Goal: Task Accomplishment & Management: Complete application form

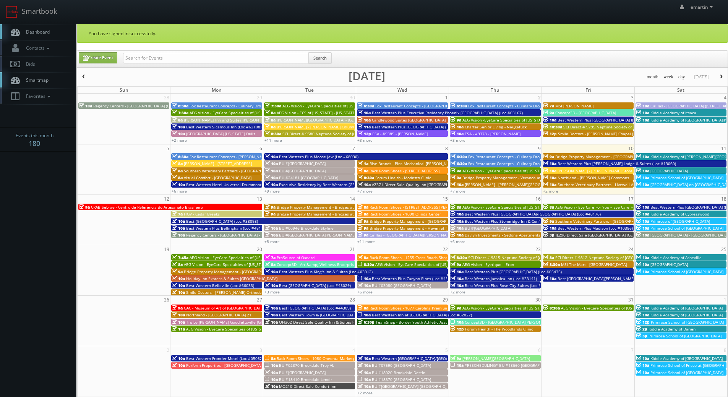
click at [42, 34] on span "Dashboard" at bounding box center [36, 32] width 28 height 6
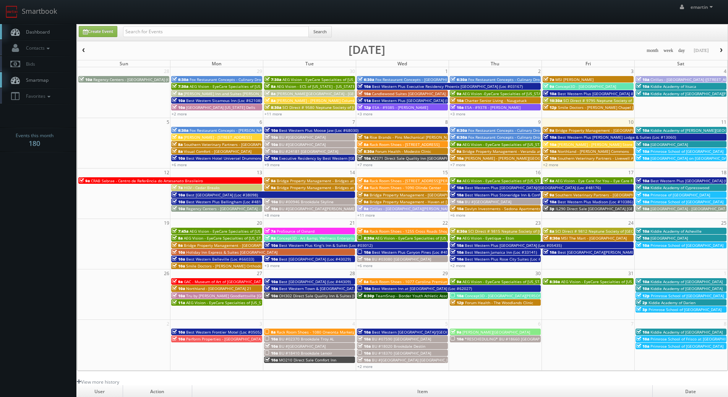
click at [110, 24] on div "Create Event Search month week day today October 2025 Sun Mon Tue Wed Thu Fri S…" at bounding box center [402, 197] width 651 height 347
click at [106, 29] on link "Create Event" at bounding box center [98, 31] width 39 height 11
type input "[DATE]"
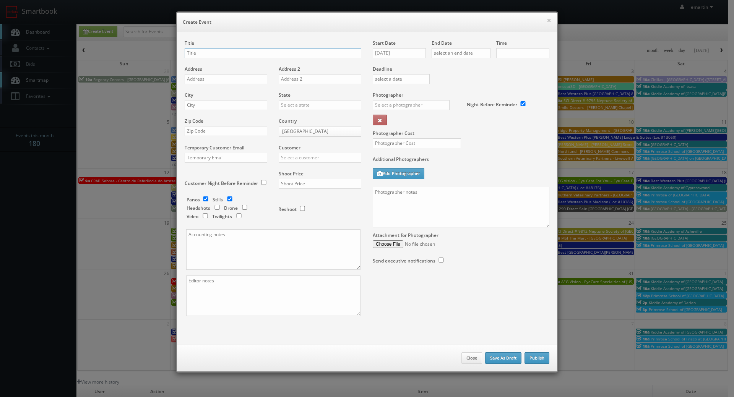
checkbox input "true"
type input "10:00am"
checkbox input "true"
click at [208, 52] on input "MN158 Diret Sale" at bounding box center [273, 53] width 177 height 10
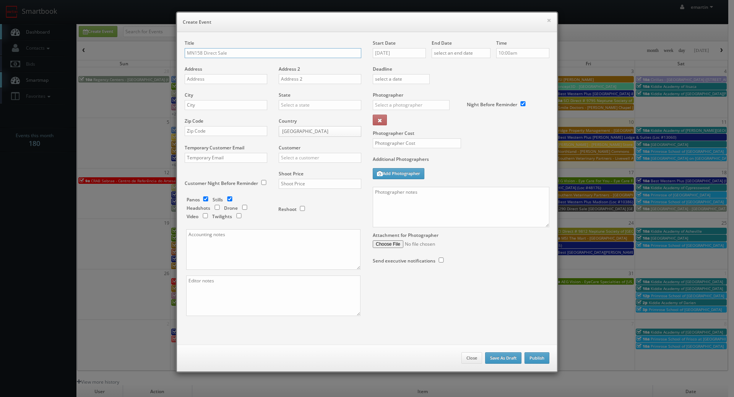
click at [231, 53] on input "MN158 Direct Sale" at bounding box center [273, 53] width 177 height 10
click at [245, 53] on input "MN158 Direct Sale" at bounding box center [273, 53] width 177 height 10
paste input "Comfort Inn Brooklyn Center"
type input "MN158 Direct Sale Comfort Inn Brooklyn Center"
click at [190, 80] on input "text" at bounding box center [226, 79] width 83 height 10
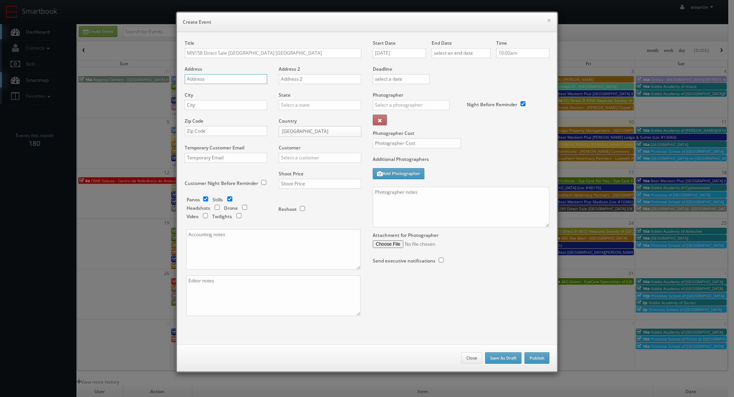
paste input "2200 Freeway Blvd"
type input "2200 Freeway Blvd"
click at [201, 104] on input "text" at bounding box center [226, 105] width 83 height 10
paste input "Brooklyn Center"
type input "Brooklyn Center"
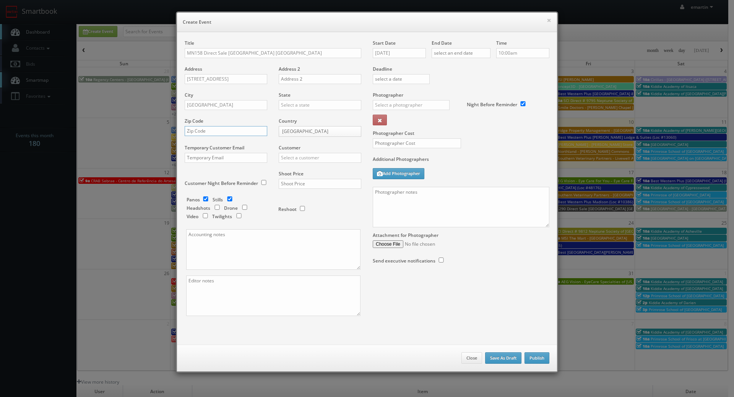
drag, startPoint x: 215, startPoint y: 128, endPoint x: 229, endPoint y: 130, distance: 13.8
click at [215, 128] on input "text" at bounding box center [226, 131] width 83 height 10
paste input "55430"
type input "55430"
click at [288, 104] on input "text" at bounding box center [320, 105] width 83 height 10
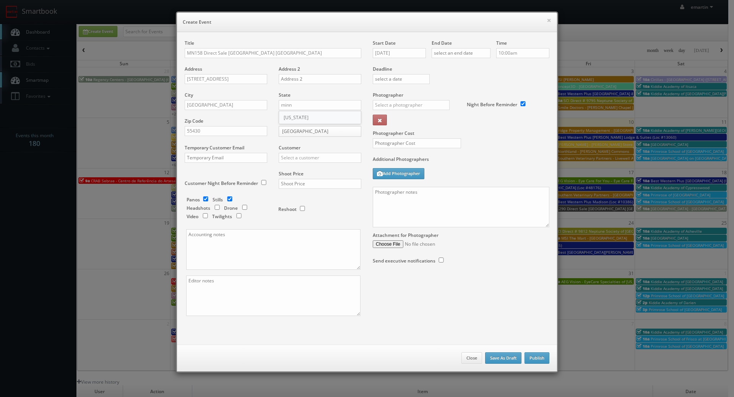
click at [294, 119] on div "[US_STATE]" at bounding box center [320, 117] width 82 height 13
type input "[US_STATE]"
click at [318, 157] on input "text" at bounding box center [320, 158] width 83 height 10
click at [301, 169] on div "Choice Hotels" at bounding box center [320, 170] width 82 height 13
type input "Choice Hotels"
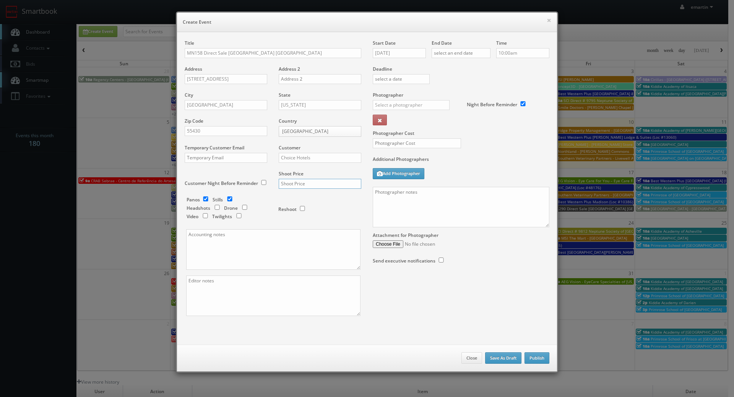
drag, startPoint x: 300, startPoint y: 184, endPoint x: 304, endPoint y: 181, distance: 4.9
click at [300, 184] on input "text" at bounding box center [320, 184] width 83 height 10
type input "1,350"
click at [324, 211] on div "Reshoot" at bounding box center [316, 205] width 76 height 18
click at [202, 197] on input "checkbox" at bounding box center [205, 198] width 11 height 5
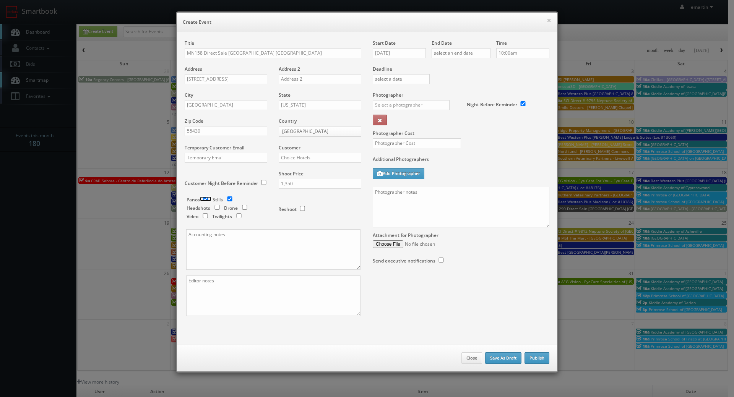
checkbox input "false"
click at [236, 289] on textarea at bounding box center [273, 296] width 174 height 41
type textarea "digital twilights"
click at [386, 103] on input "text" at bounding box center [411, 105] width 77 height 10
click at [398, 121] on div "Scottie Tuska" at bounding box center [414, 122] width 82 height 13
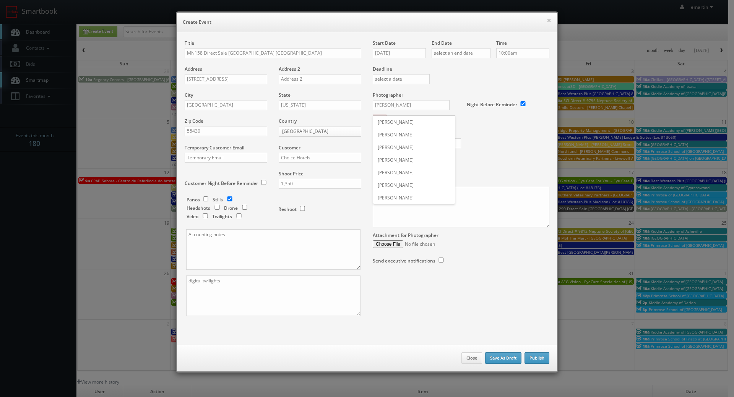
type input "Scottie Tuska"
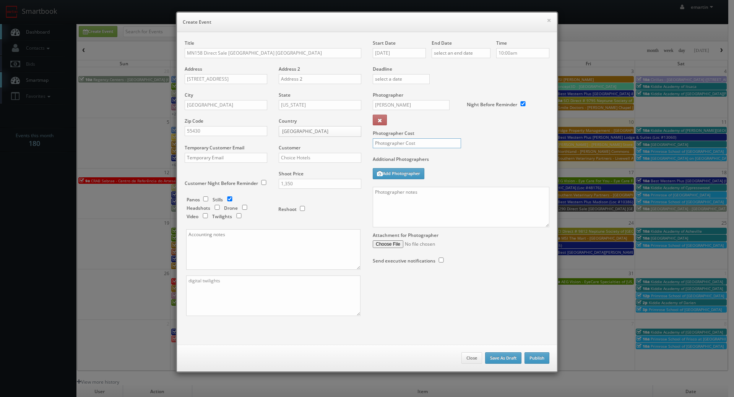
click at [393, 141] on input "text" at bounding box center [417, 143] width 88 height 10
type input "375"
click at [476, 164] on label "Additional Photographers" at bounding box center [461, 161] width 177 height 10
click at [406, 55] on input "10/10/2025" at bounding box center [399, 53] width 53 height 10
click at [443, 64] on icon at bounding box center [443, 66] width 5 height 5
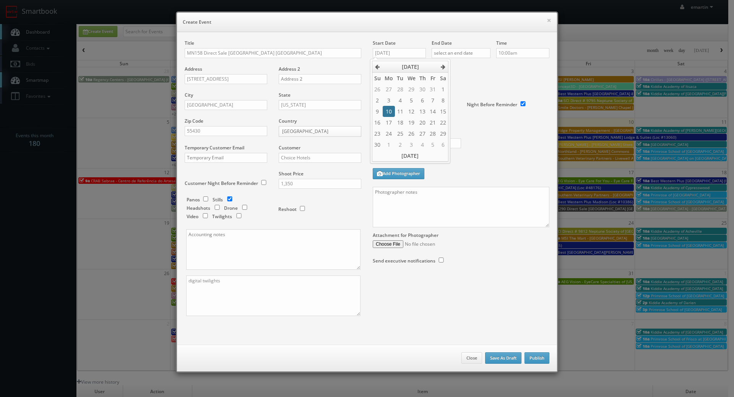
click at [390, 112] on td "10" at bounding box center [389, 111] width 12 height 11
type input "11/10/2025"
click at [462, 53] on input "text" at bounding box center [461, 53] width 59 height 10
click at [503, 63] on th at bounding box center [502, 66] width 10 height 11
click at [446, 108] on td "10" at bounding box center [447, 111] width 12 height 11
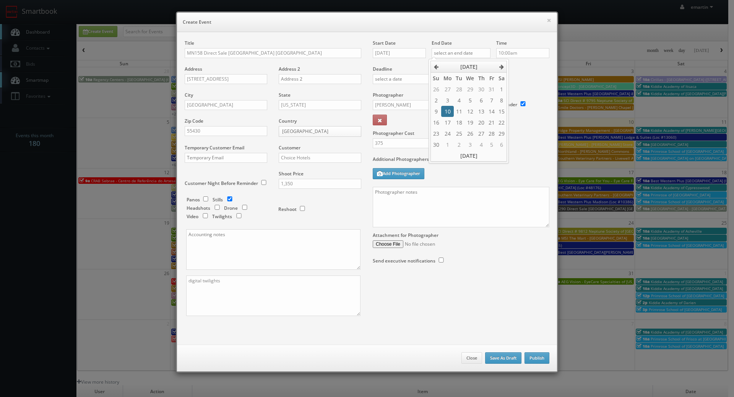
type input "11/10/2025"
click at [526, 72] on label "Deadline" at bounding box center [461, 69] width 188 height 6
drag, startPoint x: 491, startPoint y: 154, endPoint x: 482, endPoint y: 145, distance: 12.7
click at [490, 154] on div "Photographer Cost 375" at bounding box center [461, 124] width 188 height 64
click at [445, 222] on textarea at bounding box center [461, 207] width 177 height 41
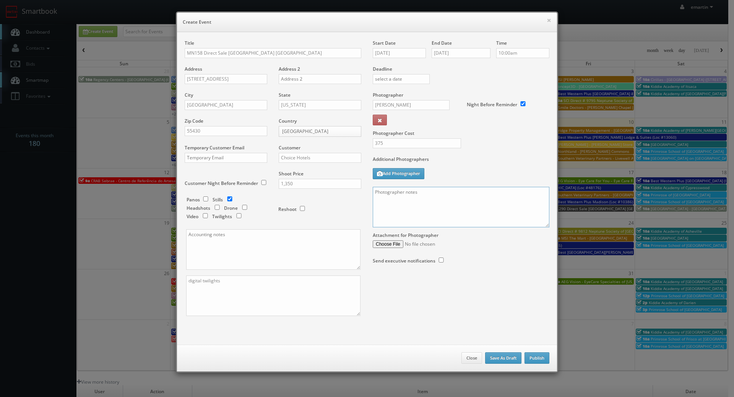
paste textarea "Onsite contact is _____. Stills only. Full shoot including _ room types/exterio…"
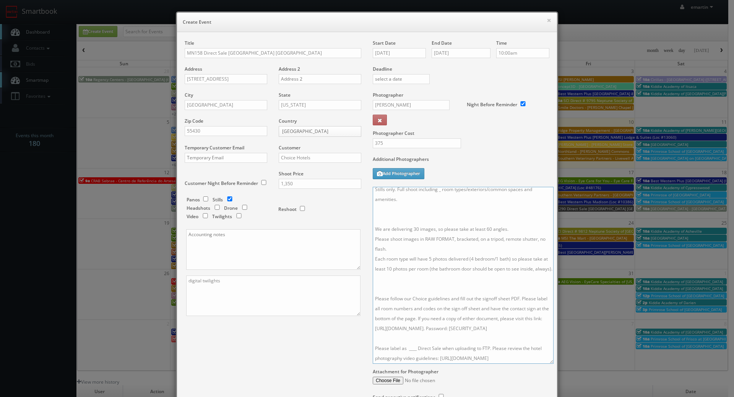
drag, startPoint x: 541, startPoint y: 224, endPoint x: 473, endPoint y: 358, distance: 149.9
click at [544, 361] on textarea "Onsite contact is _____. Stills only. Full shoot including _ room types/exterio…" at bounding box center [463, 275] width 181 height 177
click at [416, 359] on textarea "Onsite contact is _____. Stills only. Full shoot including _ room types/exterio…" at bounding box center [463, 275] width 180 height 177
click at [413, 352] on textarea "Onsite contact is _____. Stills only. Full shoot including _ room types/exterio…" at bounding box center [463, 275] width 180 height 177
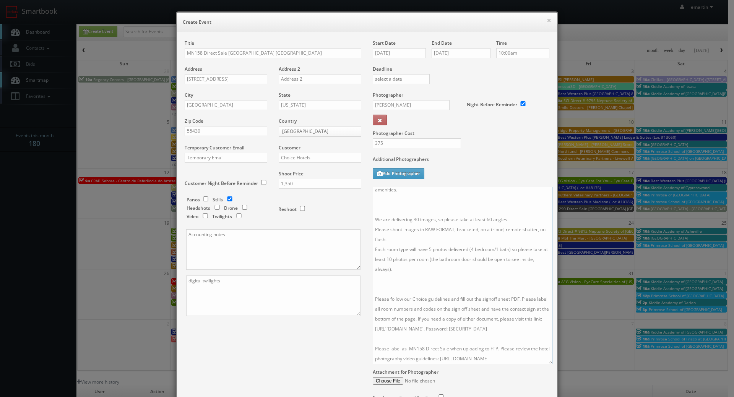
click at [405, 271] on textarea "Onsite contact is _____. Stills only. Full shoot including _ room types/exterio…" at bounding box center [463, 275] width 180 height 177
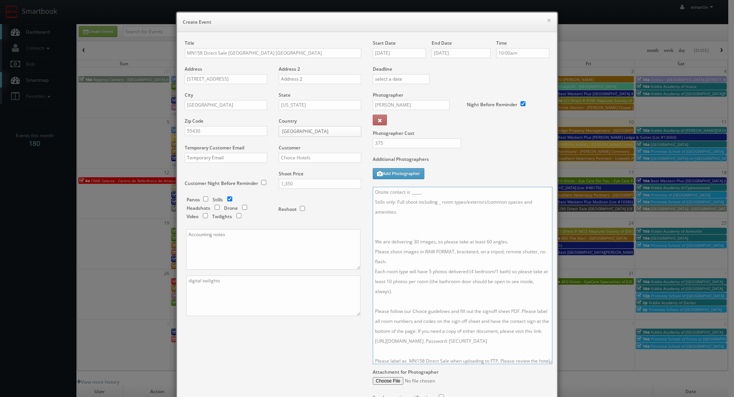
click at [380, 228] on textarea "Onsite contact is _____. Stills only. Full shoot including _ room types/exterio…" at bounding box center [463, 275] width 180 height 177
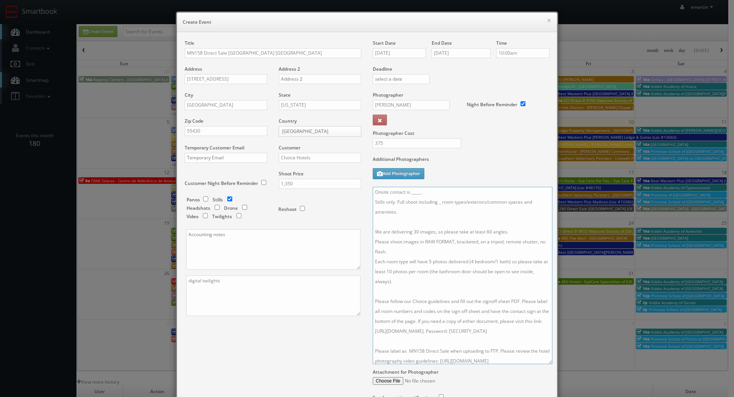
click at [438, 202] on textarea "Onsite contact is _____. Stills only. Full shoot including _ room types/exterio…" at bounding box center [463, 275] width 180 height 177
drag, startPoint x: 428, startPoint y: 192, endPoint x: 409, endPoint y: 190, distance: 19.2
click at [409, 190] on textarea "Onsite contact is _____. Stills only. Full shoot including 5 room types/exterio…" at bounding box center [463, 275] width 180 height 177
type textarea "Onsite contact is Bhavesh Patel. Stills only. Full shoot including 5 room types…"
click at [406, 57] on input "11/10/2025" at bounding box center [399, 53] width 53 height 10
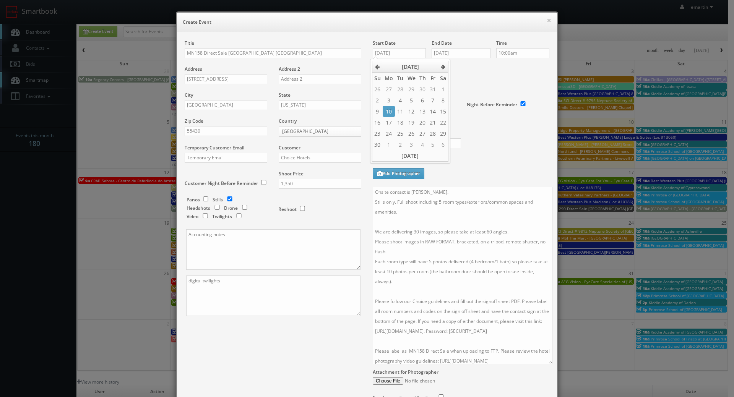
click at [473, 171] on div "Additional Photographers Add Photographer" at bounding box center [461, 171] width 177 height 31
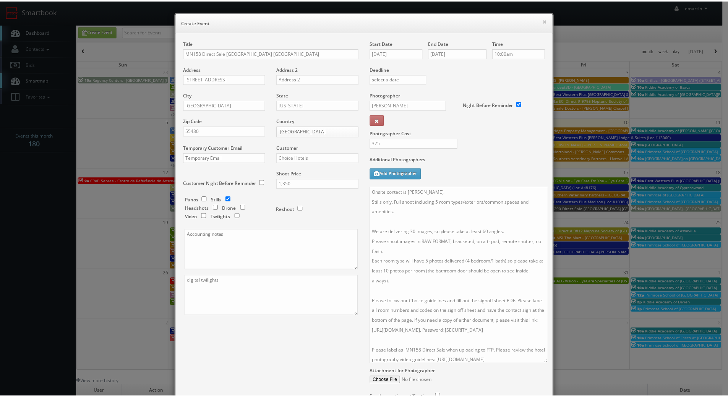
scroll to position [73, 0]
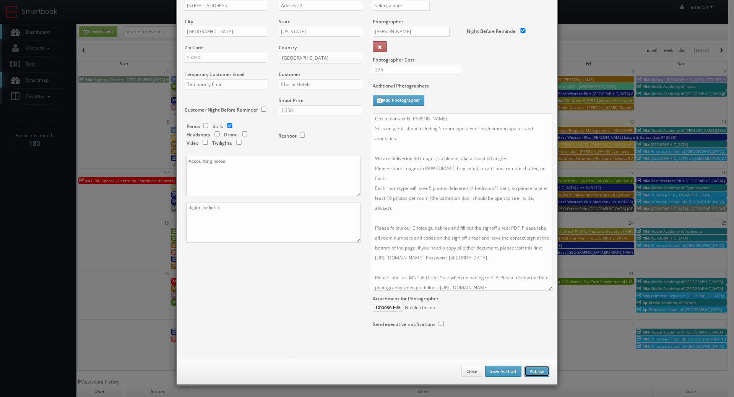
click at [537, 371] on button "Publish" at bounding box center [536, 371] width 25 height 11
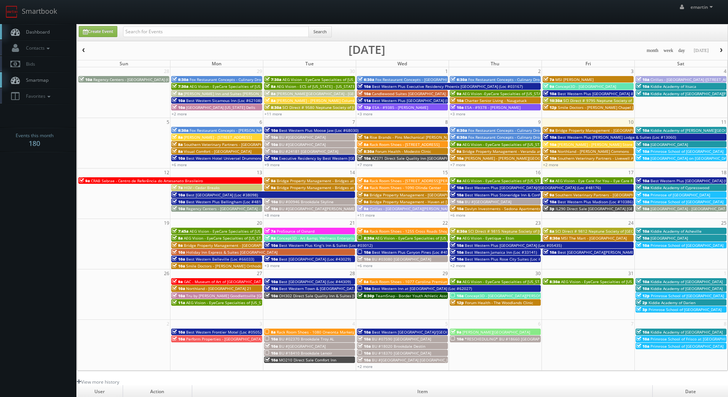
click at [14, 28] on icon at bounding box center [15, 32] width 11 height 10
click at [549, 164] on link "+2 more" at bounding box center [550, 164] width 15 height 5
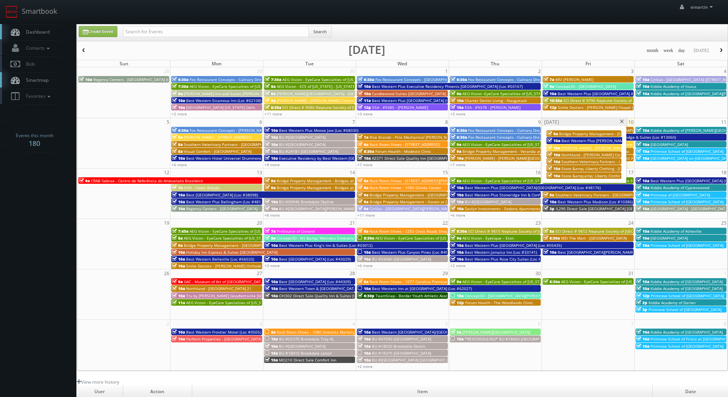
click at [579, 134] on span "Bridge Property Management - [GEOGRAPHIC_DATA]" at bounding box center [607, 133] width 96 height 5
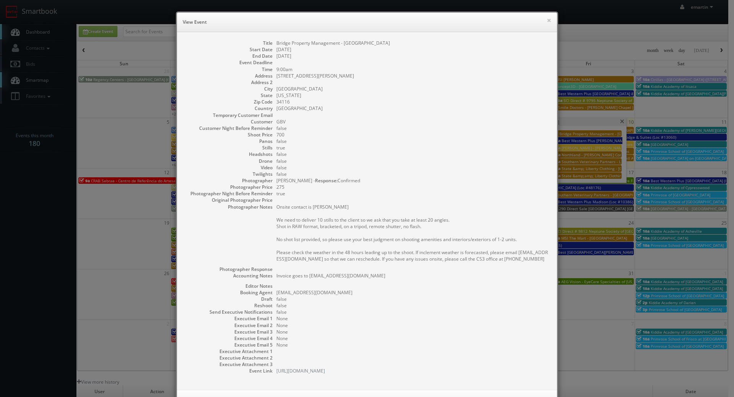
click at [549, 22] on div "× View Event" at bounding box center [367, 22] width 380 height 19
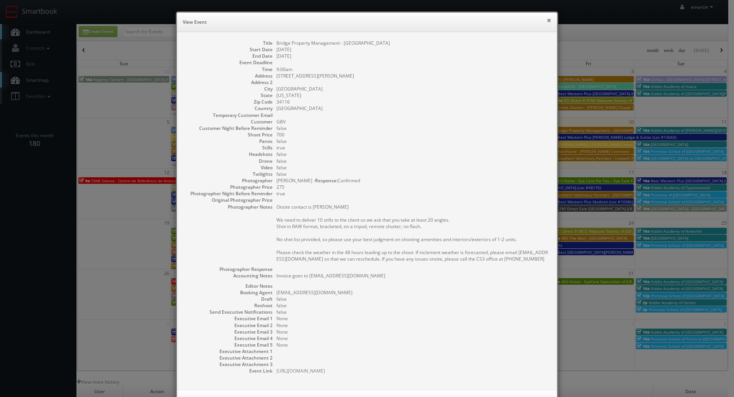
click at [547, 19] on button "×" at bounding box center [549, 20] width 5 height 5
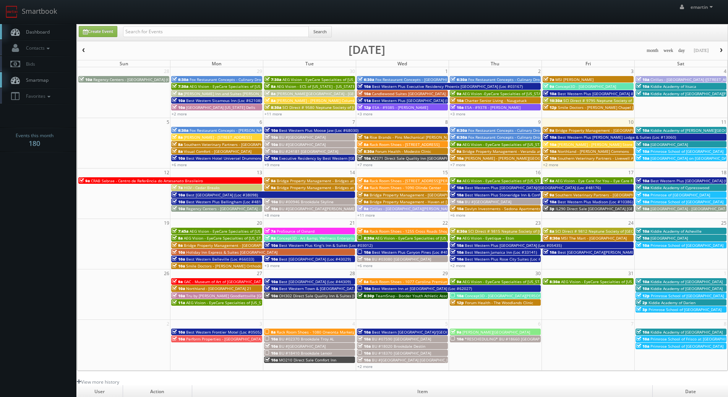
click at [62, 26] on link "Dashboard" at bounding box center [38, 32] width 76 height 16
click at [64, 28] on link "Dashboard" at bounding box center [38, 32] width 76 height 16
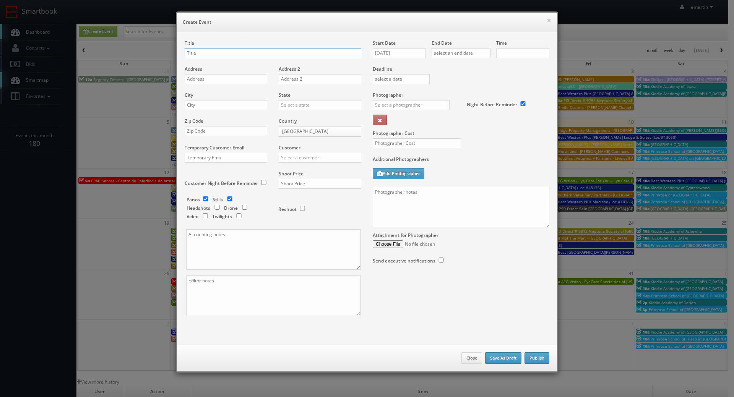
checkbox input "true"
type input "10:00am"
checkbox input "true"
click at [211, 49] on input "text" at bounding box center [273, 53] width 177 height 10
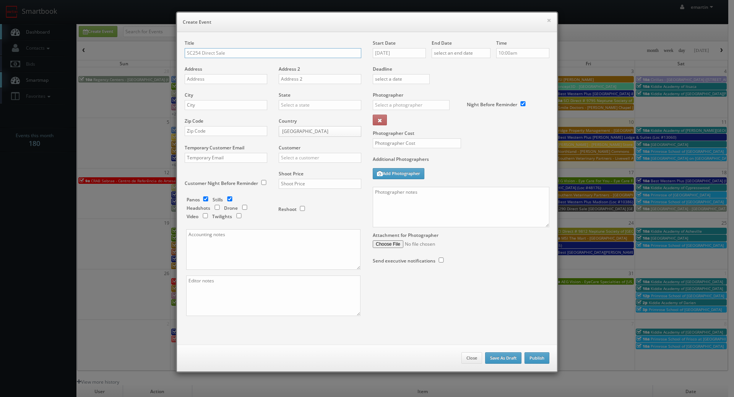
type input "SC254 Direct Sale"
click at [388, 57] on input "10/10/2025" at bounding box center [399, 53] width 53 height 10
click at [402, 142] on td "4" at bounding box center [400, 144] width 10 height 11
type input "[DATE]"
click at [461, 53] on input "text" at bounding box center [461, 53] width 59 height 10
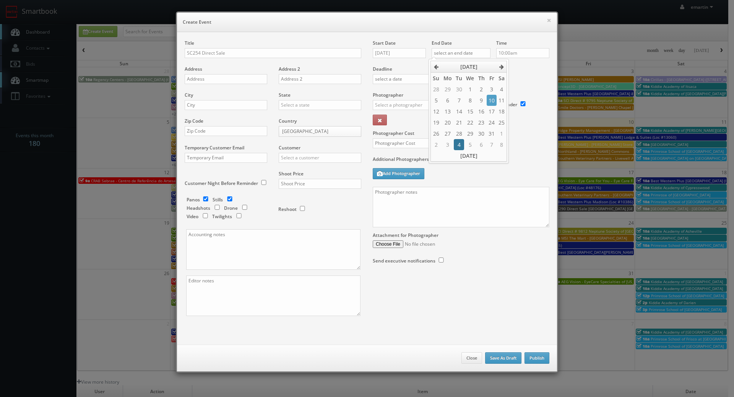
click at [458, 143] on td "4" at bounding box center [459, 144] width 10 height 11
type input "11/04/2025"
click at [539, 77] on div "Deadline" at bounding box center [461, 66] width 188 height 52
drag, startPoint x: 232, startPoint y: 31, endPoint x: 230, endPoint y: 38, distance: 7.5
click at [232, 31] on div "× Create Event" at bounding box center [367, 22] width 380 height 19
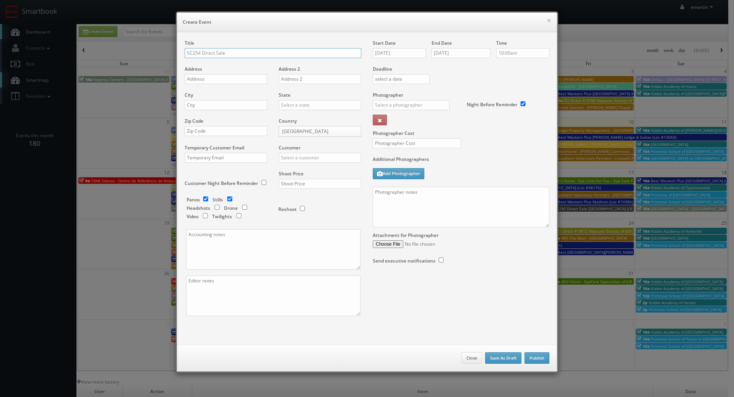
click at [228, 50] on input "SC254 Direct Sale" at bounding box center [273, 53] width 177 height 10
paste input "Comfort Inn & Suites at I-85"
type input "SC254 Direct Sale Comfort Inn & Suites at I-85"
click at [209, 76] on input "text" at bounding box center [226, 79] width 83 height 10
paste input "154 Candlenut Lane, I-85 Exit 75"
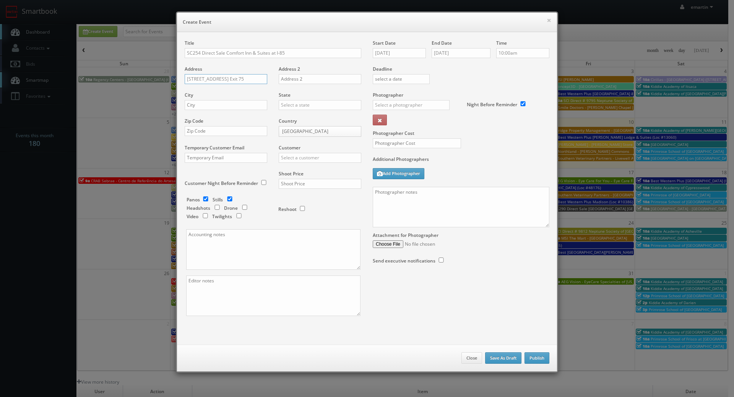
type input "154 Candlenut Lane, I-85 Exit 75"
drag, startPoint x: 230, startPoint y: 103, endPoint x: 245, endPoint y: 104, distance: 15.7
click at [229, 104] on input "text" at bounding box center [226, 105] width 83 height 10
paste input "Spartanburg"
type input "Spartanburg"
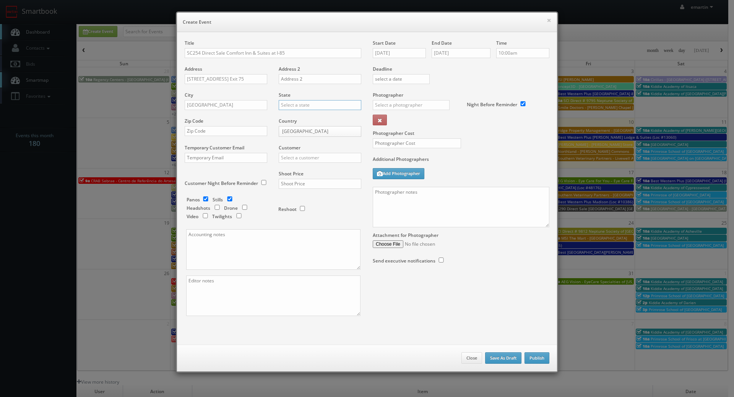
click at [299, 104] on input "text" at bounding box center [320, 105] width 83 height 10
click at [309, 115] on div "[US_STATE]" at bounding box center [320, 117] width 82 height 13
type input "[US_STATE]"
click at [231, 132] on input "text" at bounding box center [226, 131] width 83 height 10
paste input "29316"
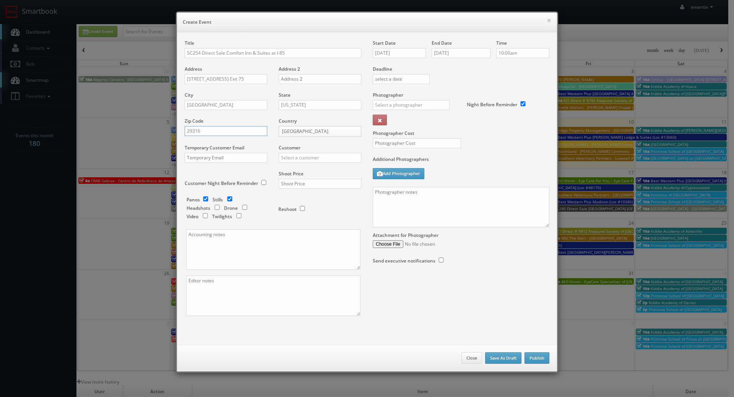
type input "29316"
click at [318, 156] on input "text" at bounding box center [320, 158] width 83 height 10
click at [298, 169] on div "Choice Hotels" at bounding box center [320, 170] width 82 height 13
type input "Choice Hotels"
click at [294, 184] on input "text" at bounding box center [320, 184] width 83 height 10
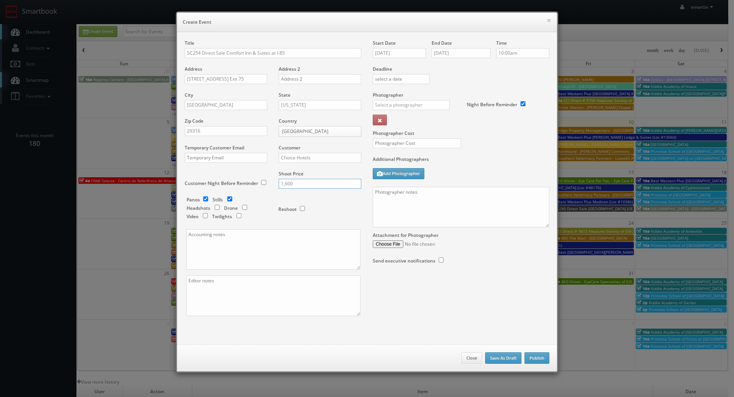
type input "1,600"
click at [319, 205] on div "Reshoot" at bounding box center [316, 205] width 76 height 18
click at [200, 197] on input "checkbox" at bounding box center [205, 198] width 11 height 5
checkbox input "false"
click at [406, 106] on input "text" at bounding box center [411, 105] width 77 height 10
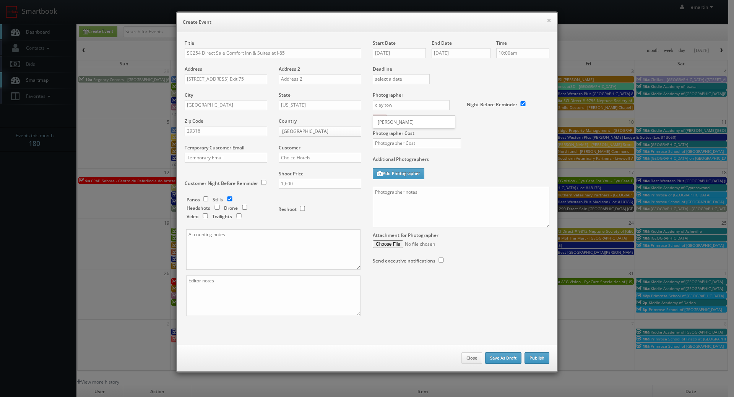
click at [388, 122] on div "Clay Townsend" at bounding box center [414, 122] width 82 height 13
type input "Clay Townsend"
click at [393, 143] on input "text" at bounding box center [417, 143] width 88 height 10
type input "450"
click at [442, 125] on div "Photographer Clay Townsend _justin _photog1 Glen Aronwits Chris Dailey John Var…" at bounding box center [417, 111] width 88 height 38
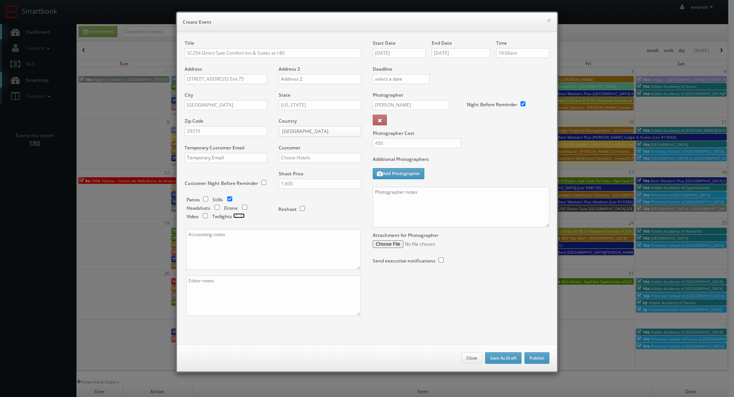
click at [236, 215] on input "checkbox" at bounding box center [238, 215] width 11 height 5
checkbox input "true"
click at [509, 53] on input "10:00am" at bounding box center [522, 53] width 53 height 10
type input "2:30pm"
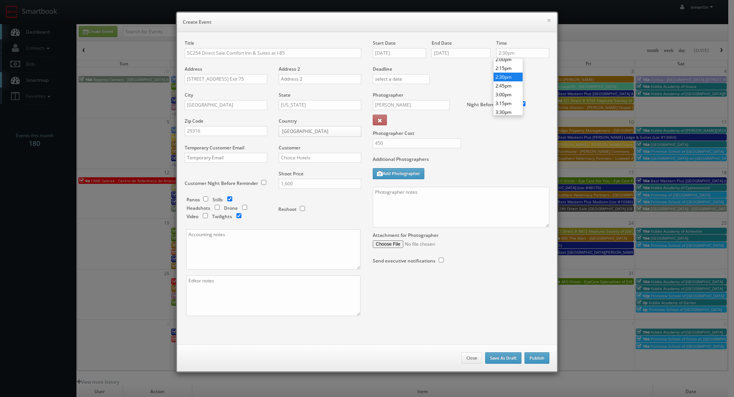
click at [502, 79] on li "2:30pm" at bounding box center [508, 77] width 29 height 9
click at [462, 83] on div "Deadline" at bounding box center [461, 66] width 188 height 52
click at [443, 202] on textarea at bounding box center [461, 207] width 177 height 41
paste textarea "Onsite contact is _____. Stills only. Full shoot including _ room types/exterio…"
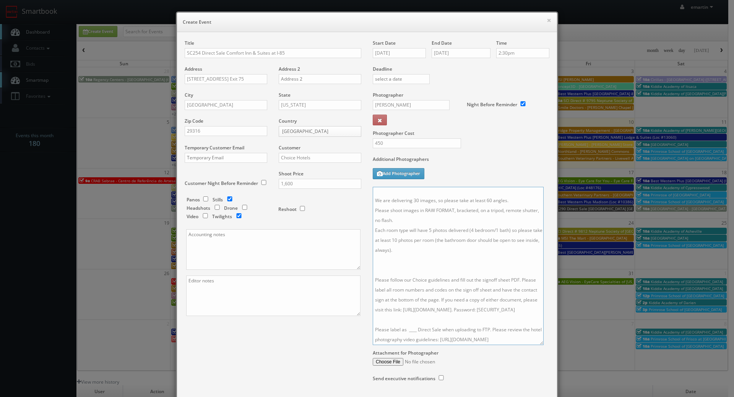
drag, startPoint x: 542, startPoint y: 224, endPoint x: 541, endPoint y: 350, distance: 125.8
click at [541, 345] on textarea "Onsite contact is _____. Stills only. Full shoot including _ room types/exterio…" at bounding box center [458, 266] width 171 height 158
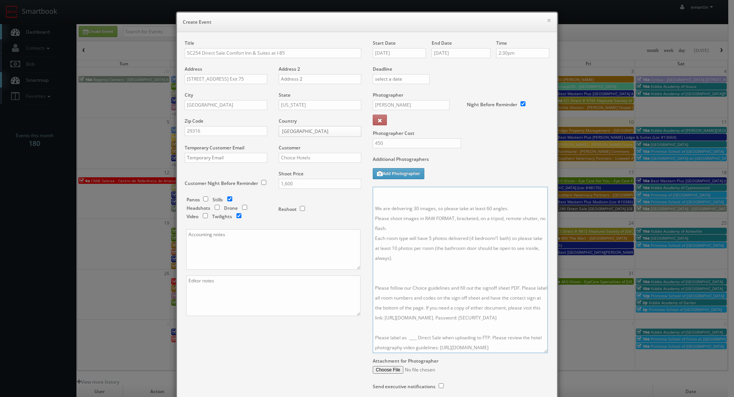
scroll to position [0, 0]
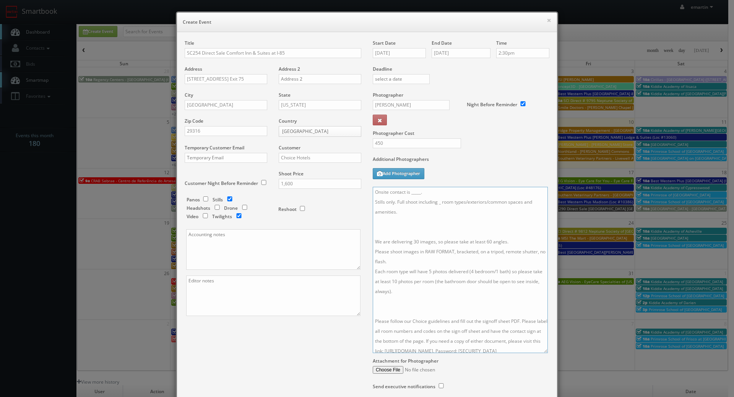
click at [391, 227] on textarea "Onsite contact is _____. Stills only. Full shoot including _ room types/exterio…" at bounding box center [460, 270] width 175 height 166
paste textarea "Twilight Package - Please capture at least 10 stills of the exterior at sunset …"
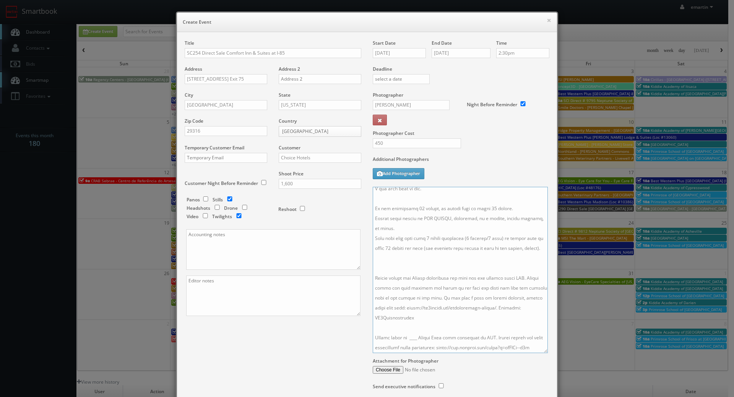
click at [399, 275] on textarea at bounding box center [460, 270] width 175 height 166
click at [439, 200] on textarea at bounding box center [460, 270] width 175 height 166
click at [416, 281] on textarea at bounding box center [460, 270] width 175 height 166
click at [487, 279] on textarea at bounding box center [460, 270] width 175 height 166
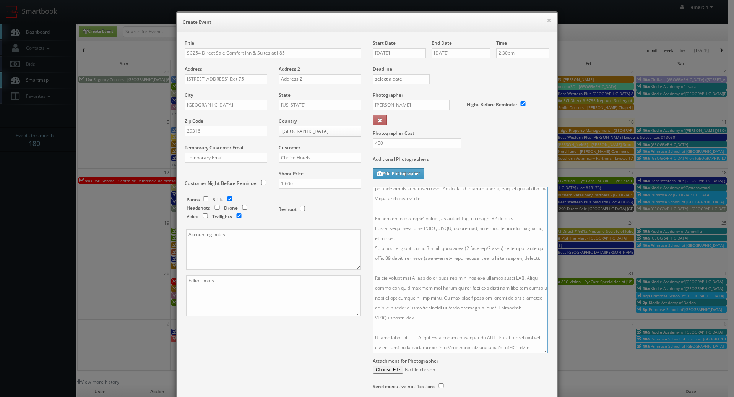
click at [413, 326] on textarea at bounding box center [460, 270] width 175 height 166
click at [453, 190] on textarea at bounding box center [460, 270] width 175 height 166
drag, startPoint x: 441, startPoint y: 196, endPoint x: 409, endPoint y: 193, distance: 32.6
click at [409, 193] on textarea at bounding box center [460, 270] width 175 height 166
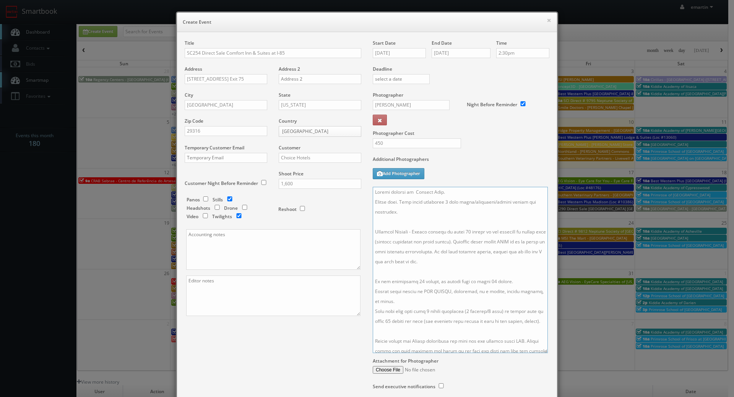
click at [411, 190] on textarea at bounding box center [460, 270] width 175 height 166
click at [435, 228] on textarea at bounding box center [460, 270] width 175 height 166
type textarea "Onsite contact is Jaymish Amin. Stills only. Full shoot including 6 room types/…"
click at [317, 335] on div "Title SC254 Direct Sale Comfort Inn & Suites at I-85 Address 154 Candlenut Lane…" at bounding box center [367, 222] width 376 height 365
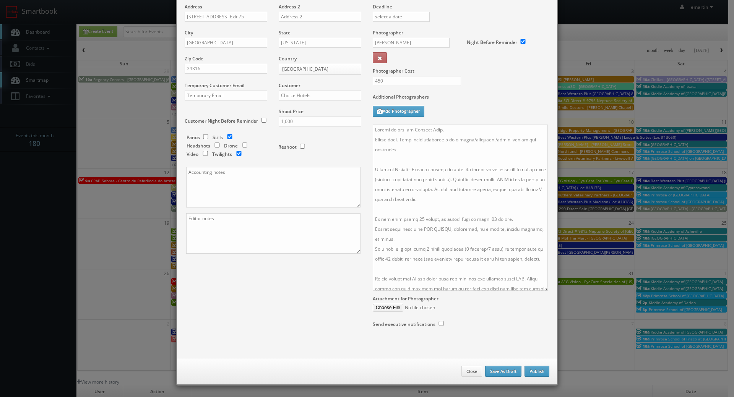
click at [499, 331] on div "Start Date 11/04/2025 End Date 11/04/2025 Time 2:30pm Deadline Photographer Cla…" at bounding box center [461, 159] width 188 height 365
click at [535, 370] on button "Publish" at bounding box center [536, 371] width 25 height 11
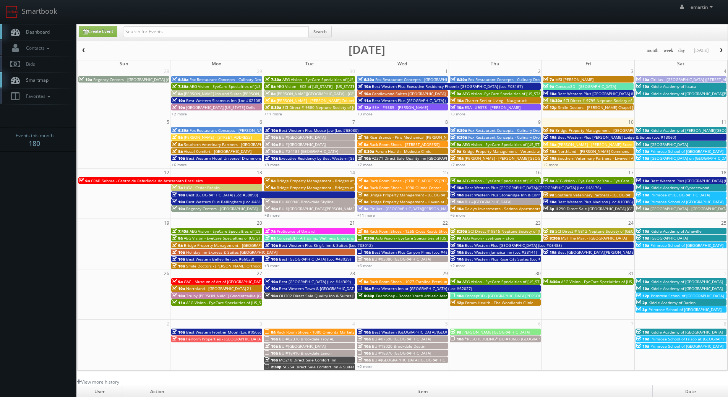
click at [60, 31] on link "Dashboard" at bounding box center [38, 32] width 76 height 16
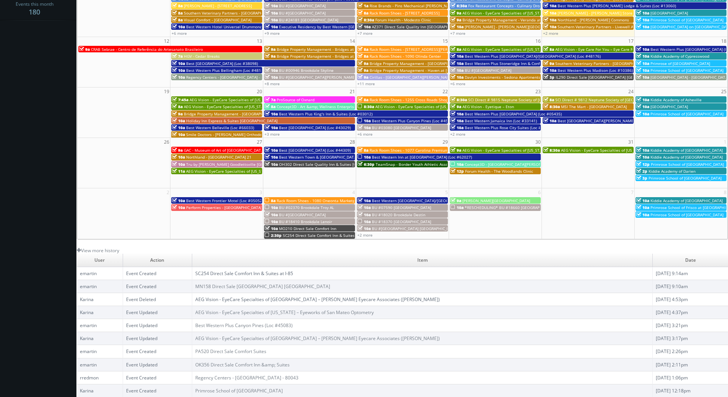
click at [234, 272] on link "SC254 Direct Sale Comfort Inn & Suites at I-85" at bounding box center [244, 273] width 98 height 6
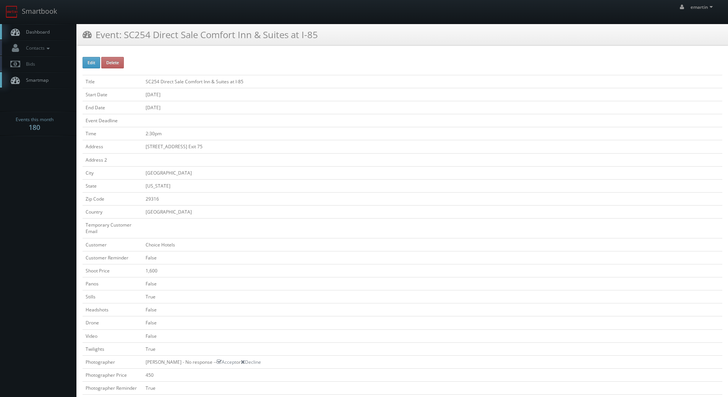
click at [37, 26] on link "Dashboard" at bounding box center [38, 32] width 76 height 16
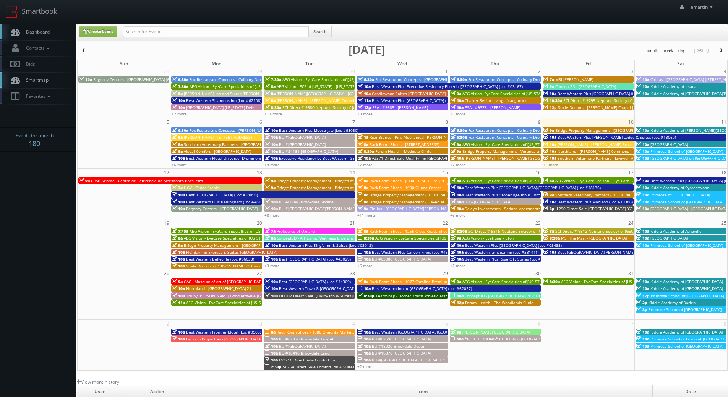
click at [47, 81] on span "Smartmap" at bounding box center [35, 80] width 26 height 6
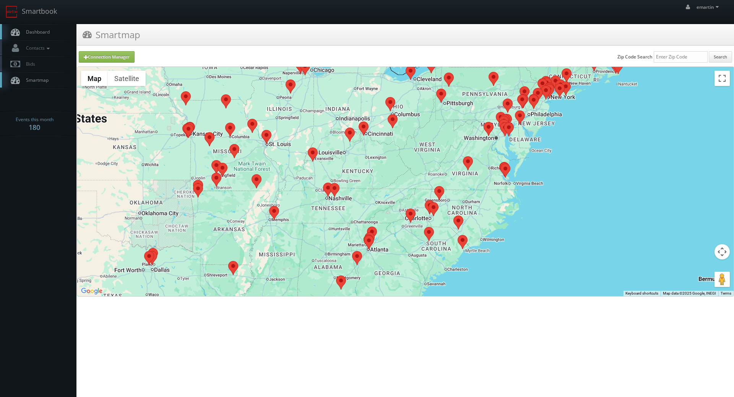
drag, startPoint x: 397, startPoint y: 193, endPoint x: 446, endPoint y: 237, distance: 65.8
click at [373, 156] on div at bounding box center [405, 181] width 656 height 229
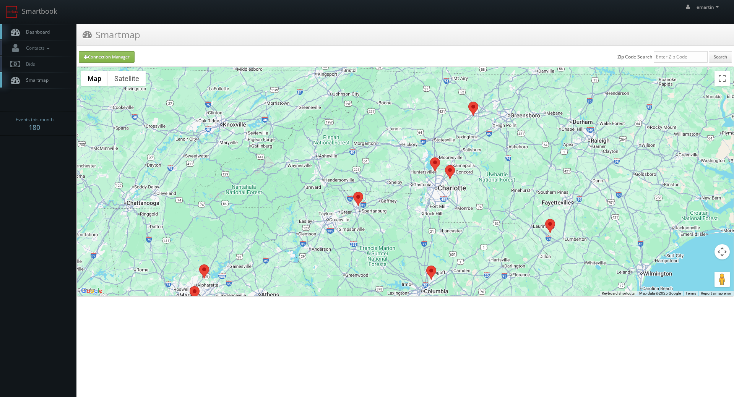
click at [353, 192] on area at bounding box center [353, 192] width 0 height 0
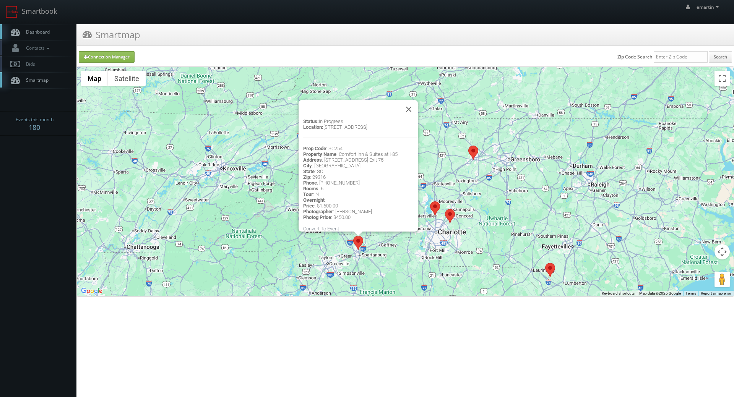
click at [429, 239] on div "Status: In Progress Location: 154 Candlenut Lane, I-85 Exit 75, Spartanburg, SC…" at bounding box center [405, 181] width 656 height 229
click at [430, 201] on area at bounding box center [430, 201] width 0 height 0
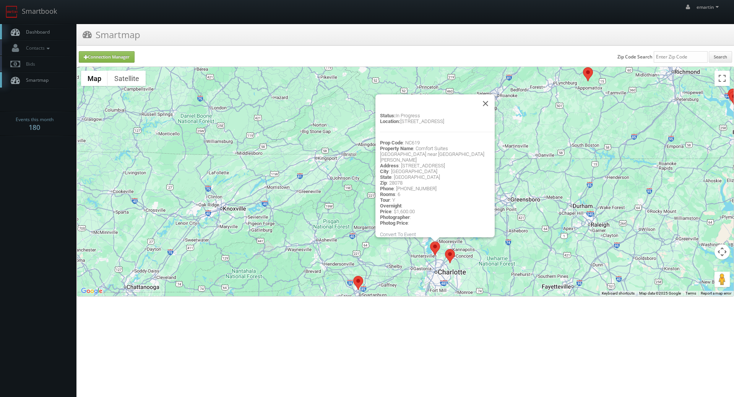
drag, startPoint x: 343, startPoint y: 241, endPoint x: 319, endPoint y: 235, distance: 24.2
click at [342, 241] on div "Status: In Progress Location: 14510 Boulder Park Drive, Huntersville, NC, 28078…" at bounding box center [405, 181] width 656 height 229
click at [548, 195] on div "Status: In Progress Location: 14510 Boulder Park Drive, Huntersville, NC, 28078…" at bounding box center [405, 181] width 656 height 229
click at [46, 24] on link "Dashboard" at bounding box center [38, 32] width 76 height 16
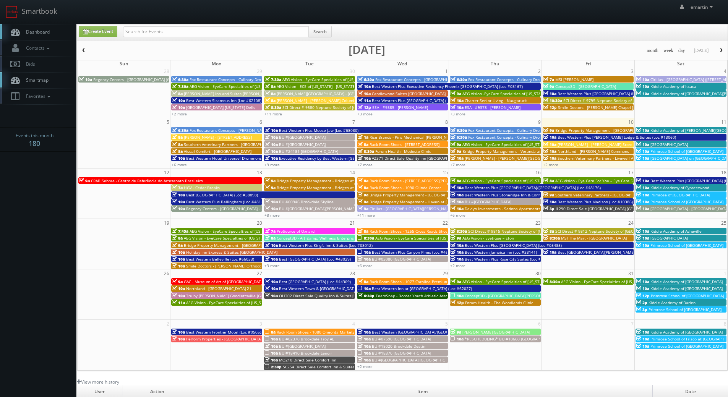
click at [45, 32] on span "Dashboard" at bounding box center [36, 32] width 28 height 6
click at [40, 348] on body "Smartbook Toggle Side Navigation Toggle Top Navigation emartin emartin Profile …" at bounding box center [364, 264] width 728 height 529
click at [31, 34] on span "Dashboard" at bounding box center [36, 32] width 28 height 6
click at [33, 177] on body "Smartbook Toggle Side Navigation Toggle Top Navigation emartin emartin Profile …" at bounding box center [364, 264] width 728 height 529
click at [94, 31] on link "Create Event" at bounding box center [98, 31] width 39 height 11
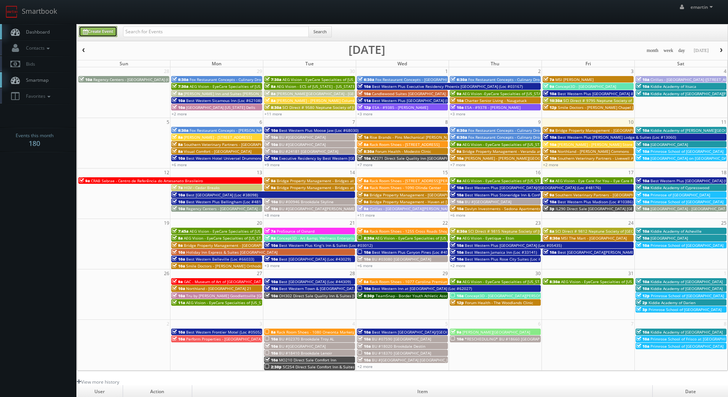
type input "10/10/2025"
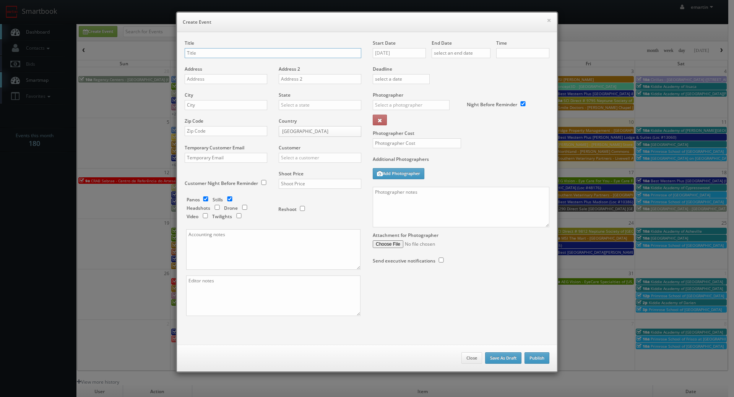
checkbox input "true"
type input "10:00am"
checkbox input "true"
click at [395, 59] on div "Start Date 10/10/2025" at bounding box center [402, 53] width 59 height 26
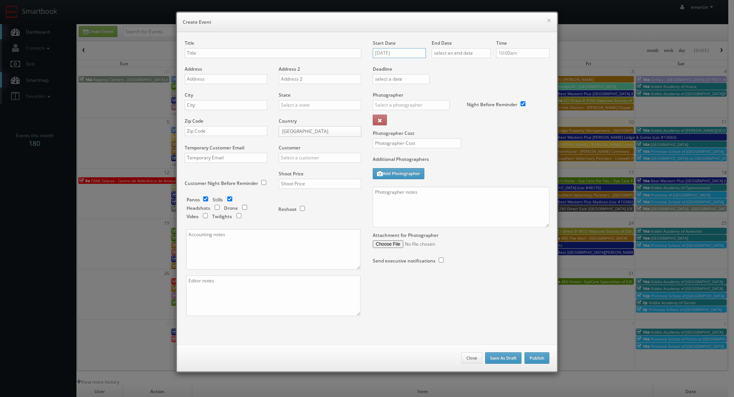
click at [397, 51] on input "10/10/2025" at bounding box center [399, 53] width 53 height 10
click at [385, 122] on td "20" at bounding box center [389, 122] width 12 height 11
type input "10/20/2025"
click at [459, 53] on input "text" at bounding box center [461, 53] width 59 height 10
click at [441, 125] on td "20" at bounding box center [447, 122] width 12 height 11
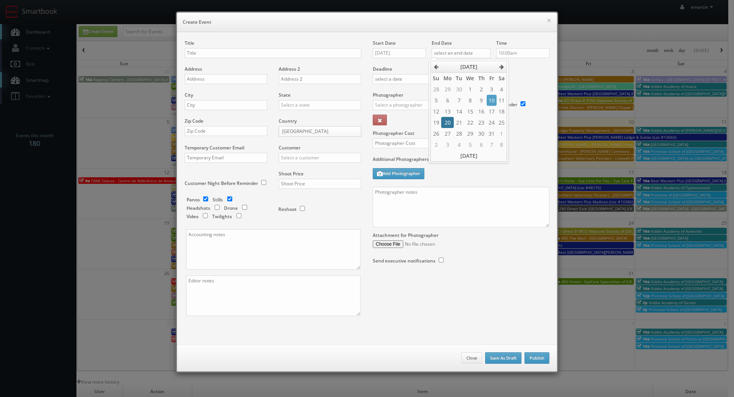
type input "10/20/2025"
click at [520, 78] on div "Deadline" at bounding box center [461, 66] width 188 height 52
click at [408, 101] on input "text" at bounding box center [411, 105] width 77 height 10
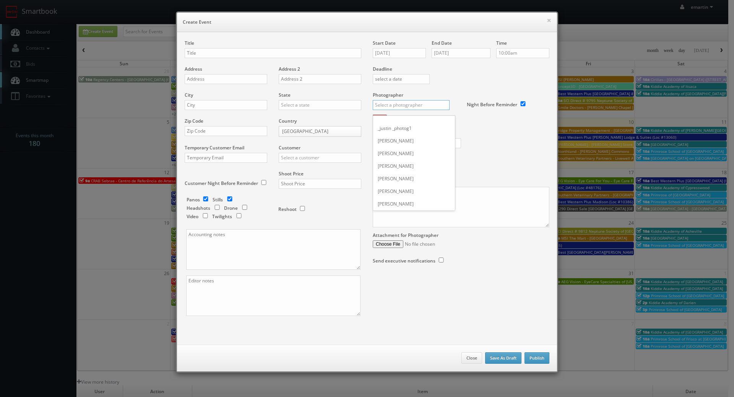
type input "h"
click at [404, 135] on div "Chris Sardinas" at bounding box center [414, 134] width 82 height 13
type input "Chris Sardinas"
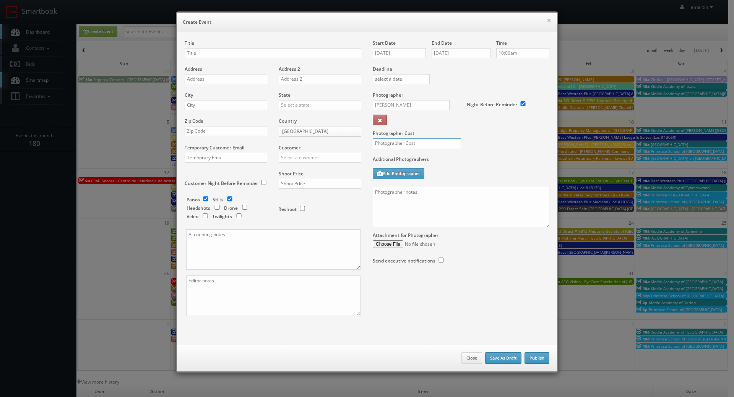
click at [409, 144] on input "text" at bounding box center [417, 143] width 88 height 10
type input "0"
drag, startPoint x: 465, startPoint y: 150, endPoint x: 455, endPoint y: 154, distance: 10.4
click at [465, 151] on div "Photographer Cost 0" at bounding box center [461, 124] width 188 height 64
click at [264, 53] on input "text" at bounding box center [273, 53] width 177 height 10
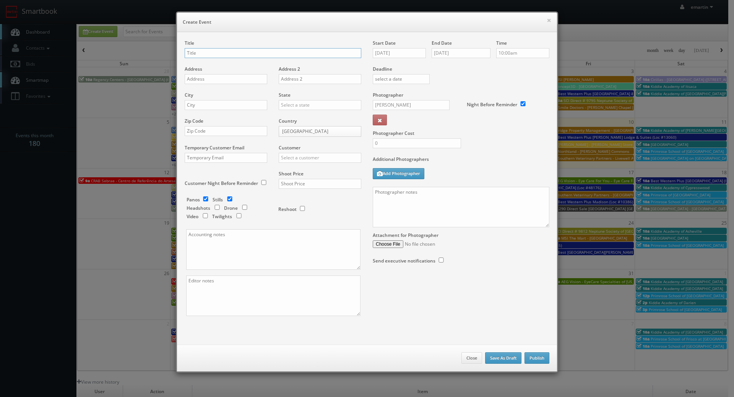
paste input "KY301"
click at [240, 58] on div "Title KY301 Direct Sale" at bounding box center [273, 53] width 177 height 26
click at [240, 55] on input "KY301 Direct Sale" at bounding box center [273, 53] width 177 height 10
paste input "Comfort Suites Florence - Cincinnati South"
type input "KY301 Direct Sale Comfort Suites [GEOGRAPHIC_DATA] - [GEOGRAPHIC_DATA]"
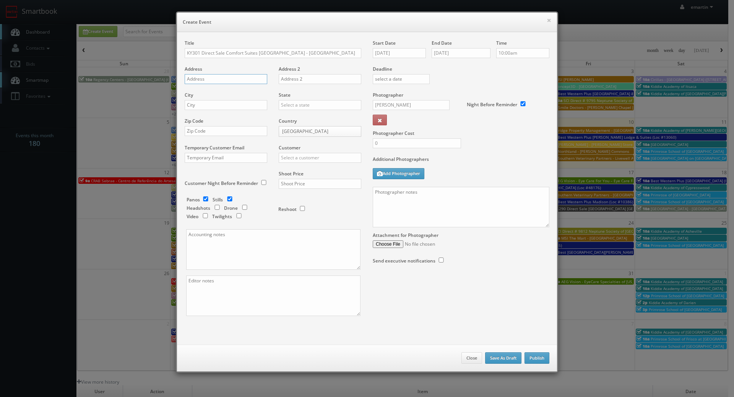
click at [232, 76] on input "text" at bounding box center [226, 79] width 83 height 10
paste input "5905 Merchants Street"
type input "5905 Merchants Street"
click at [237, 107] on input "text" at bounding box center [226, 105] width 83 height 10
paste input "Florence"
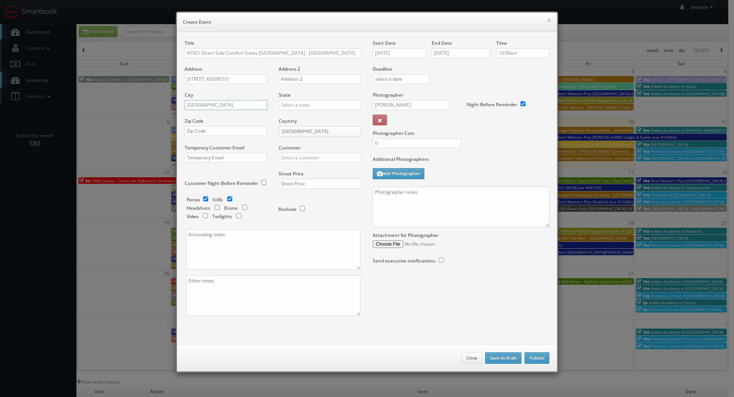
type input "[GEOGRAPHIC_DATA]"
click at [294, 106] on input "text" at bounding box center [320, 105] width 83 height 10
click at [305, 119] on div "[US_STATE]" at bounding box center [320, 117] width 82 height 13
type input "[US_STATE]"
click at [218, 125] on div "Zip Code" at bounding box center [229, 131] width 88 height 26
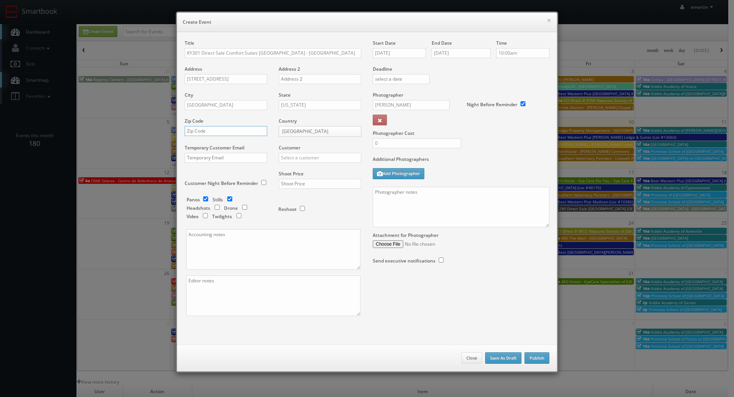
click at [218, 129] on input "text" at bounding box center [226, 131] width 83 height 10
paste input "41042"
type input "41042"
click at [300, 158] on input "text" at bounding box center [320, 158] width 83 height 10
click at [299, 170] on div "Choice Hotels" at bounding box center [320, 170] width 82 height 13
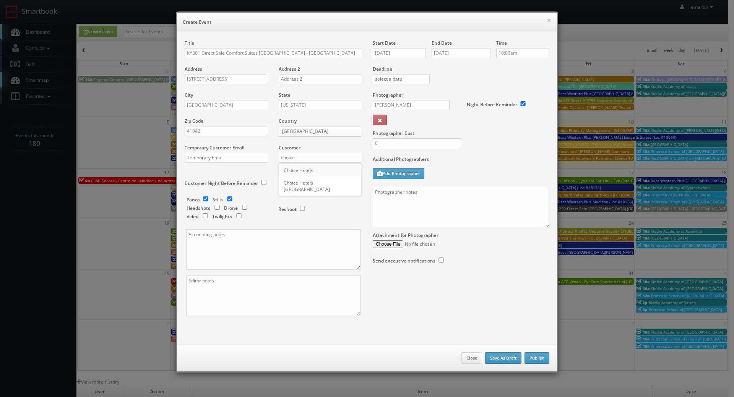
type input "Choice Hotels"
click at [320, 183] on input "text" at bounding box center [320, 184] width 83 height 10
type input "1,300"
click at [332, 219] on div "Reshoot" at bounding box center [313, 208] width 84 height 25
drag, startPoint x: 299, startPoint y: 275, endPoint x: 299, endPoint y: 280, distance: 4.6
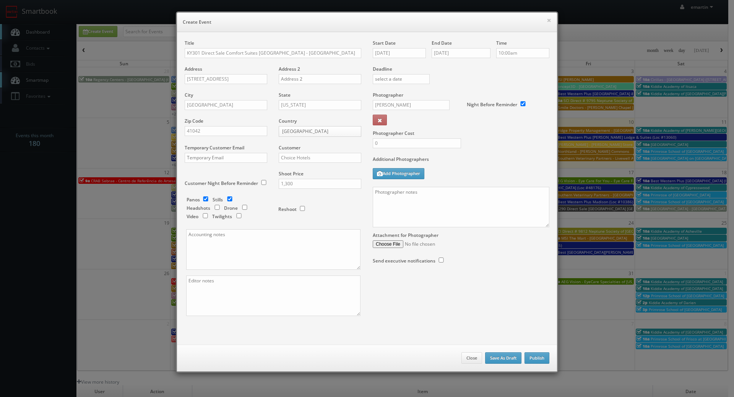
click at [295, 279] on div "Title KY301 Direct Sale Comfort Suites Florence - Cincinnati South Address 5905…" at bounding box center [273, 185] width 188 height 290
click at [298, 288] on textarea at bounding box center [273, 296] width 174 height 41
type textarea "digital twilights"
click at [443, 197] on textarea at bounding box center [461, 207] width 177 height 41
click at [429, 209] on textarea "Package B + digital twilights" at bounding box center [461, 207] width 177 height 41
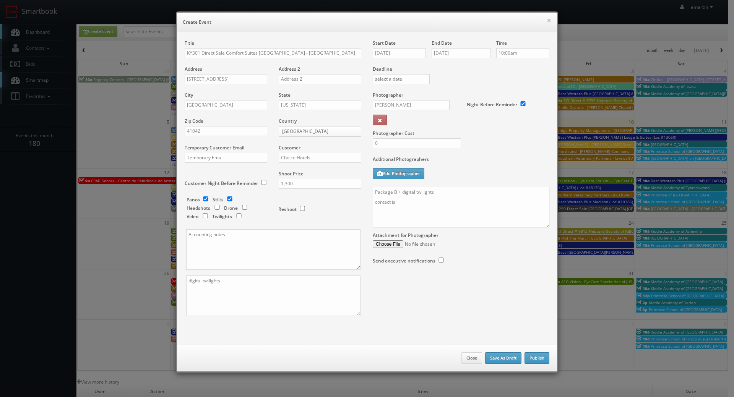
click at [453, 211] on textarea "Package B + digital twilights contact is" at bounding box center [461, 207] width 177 height 41
paste textarea "1. Exterior (building / dusk twilight edit) 2. Exterior (monument + building / …"
click at [373, 201] on textarea "Package B + digital twilights contact is 1. Exterior (building / dusk twilight …" at bounding box center [461, 207] width 177 height 41
click at [514, 205] on textarea "Package B + digital twilights Contact is 1. Exterior (building / dusk twilight …" at bounding box center [461, 207] width 177 height 41
paste textarea "Ravi Narsinghani"
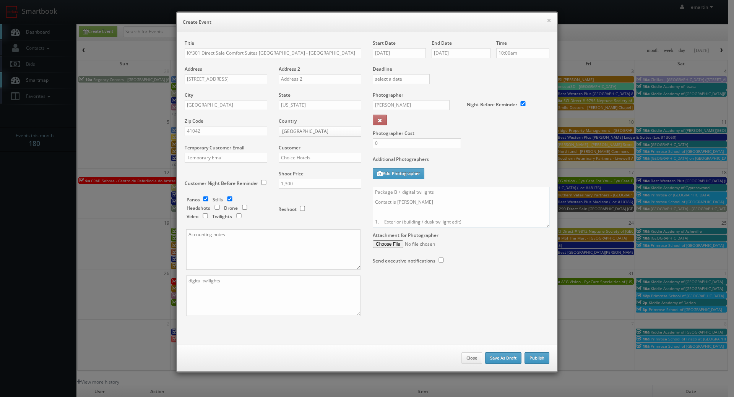
click at [409, 203] on textarea "Package B + digital twilights Contact is Ravi Narsinghani 1. Exterior (building…" at bounding box center [461, 207] width 177 height 41
click at [445, 204] on textarea "Package B + digital twilights Contact is Ravi Narsinghani 1. Exterior (building…" at bounding box center [461, 207] width 177 height 41
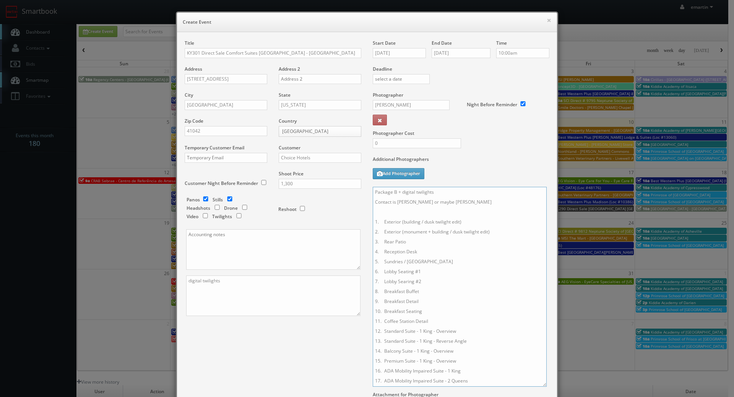
drag, startPoint x: 544, startPoint y: 222, endPoint x: 540, endPoint y: 382, distance: 159.8
click at [540, 382] on textarea "Package B + digital twilights Contact is Ravi Narsinghani or maybe Vijay 1. Ext…" at bounding box center [460, 287] width 174 height 200
type textarea "Package B + digital twilights Contact is Ravi Narsinghani or maybe Vijay 1. Ext…"
click at [478, 175] on div "Additional Photographers Add Photographer" at bounding box center [461, 171] width 177 height 31
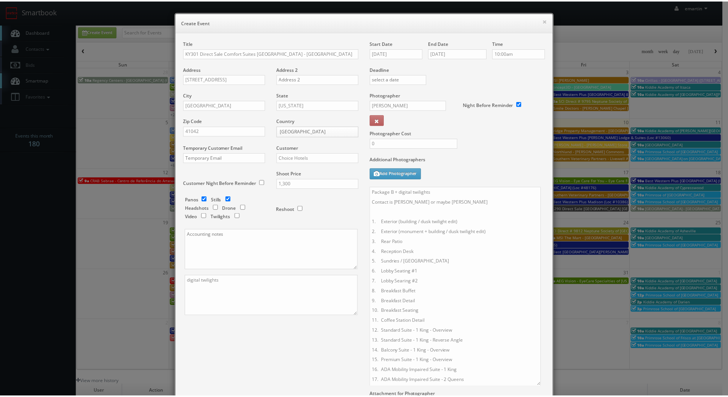
scroll to position [96, 0]
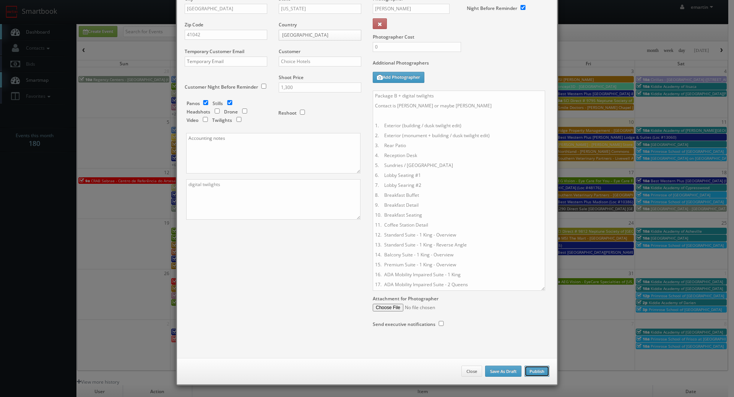
click at [526, 370] on button "Publish" at bounding box center [536, 371] width 25 height 11
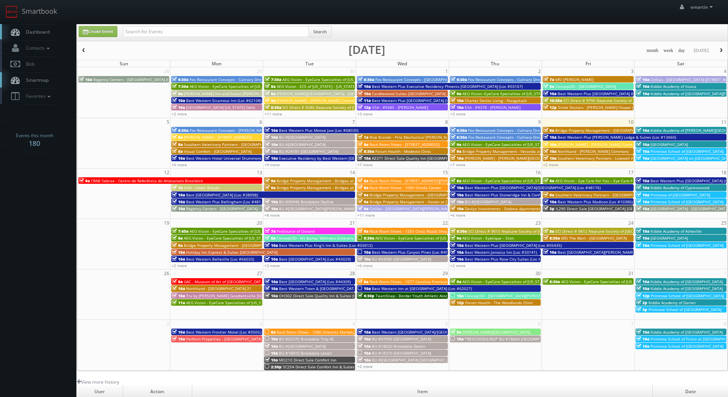
click at [49, 31] on span "Dashboard" at bounding box center [36, 32] width 28 height 6
click at [28, 25] on link "Dashboard" at bounding box center [38, 32] width 76 height 16
click at [32, 23] on link "Smartbook" at bounding box center [31, 12] width 63 height 24
click at [42, 26] on link "Dashboard" at bounding box center [38, 32] width 76 height 16
click at [32, 31] on span "Dashboard" at bounding box center [36, 32] width 28 height 6
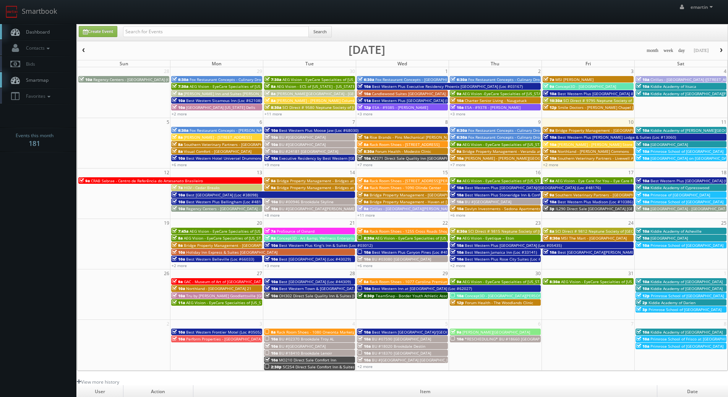
click at [235, 196] on span "Best [GEOGRAPHIC_DATA] (Loc #38098)" at bounding box center [222, 194] width 72 height 5
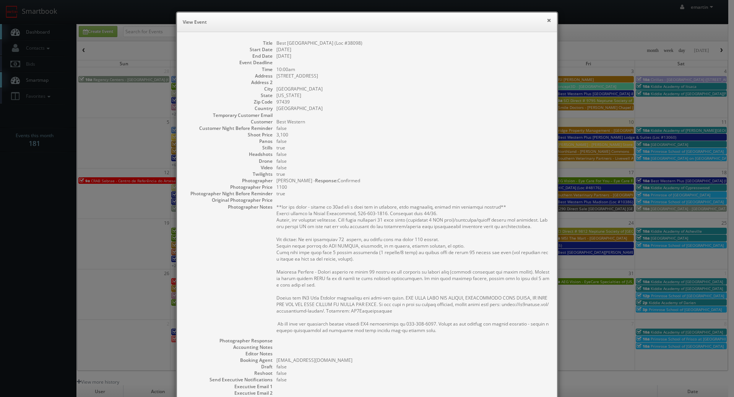
click at [547, 19] on button "×" at bounding box center [549, 20] width 5 height 5
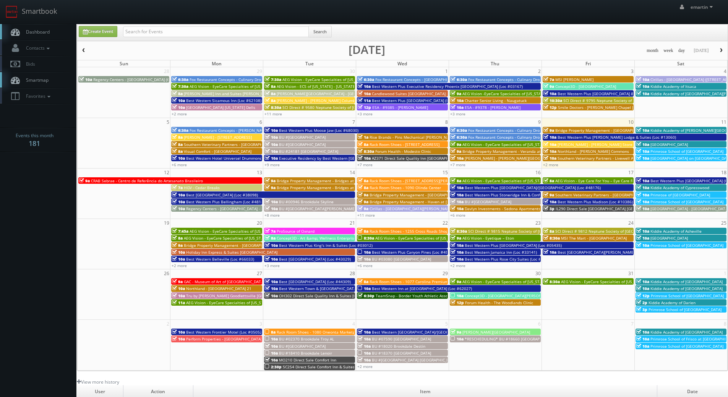
click at [196, 201] on span "Best Western Plus Bellingham (Loc #48188)" at bounding box center [226, 201] width 81 height 5
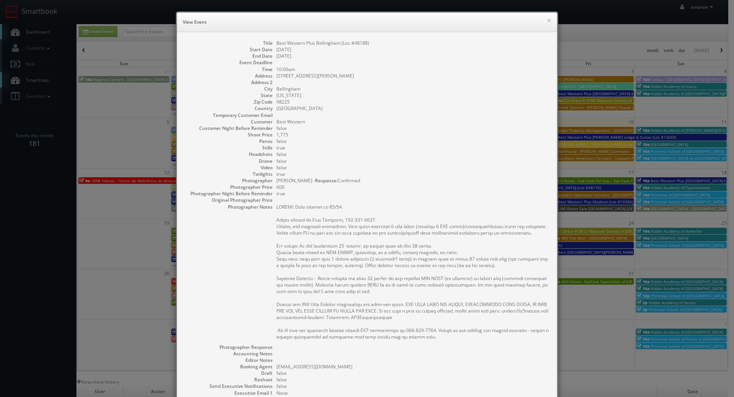
click at [543, 19] on h6 "View Event" at bounding box center [367, 22] width 369 height 8
click at [543, 15] on div "× View Event" at bounding box center [367, 22] width 380 height 19
click at [547, 21] on button "×" at bounding box center [549, 20] width 5 height 5
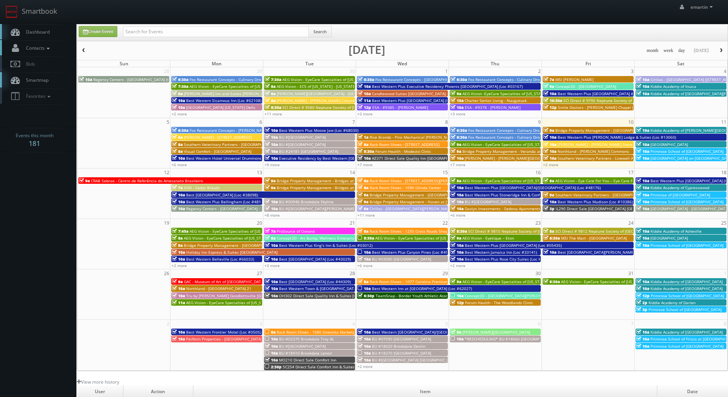
click at [47, 40] on link "Contacts" at bounding box center [38, 48] width 76 height 16
click at [56, 18] on link "Smartbook" at bounding box center [31, 12] width 63 height 24
click at [155, 34] on input "text" at bounding box center [216, 31] width 186 height 11
type input "junction"
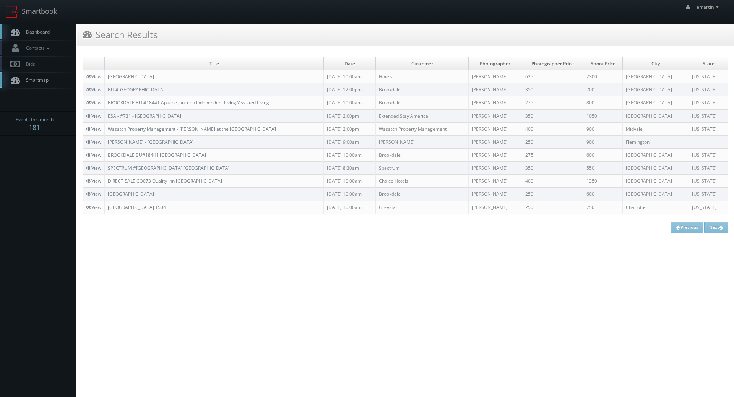
click at [18, 195] on body "Smartbook Toggle Side Navigation Toggle Top Navigation emartin emartin Profile …" at bounding box center [367, 119] width 734 height 239
click at [57, 32] on link "Dashboard" at bounding box center [38, 32] width 76 height 16
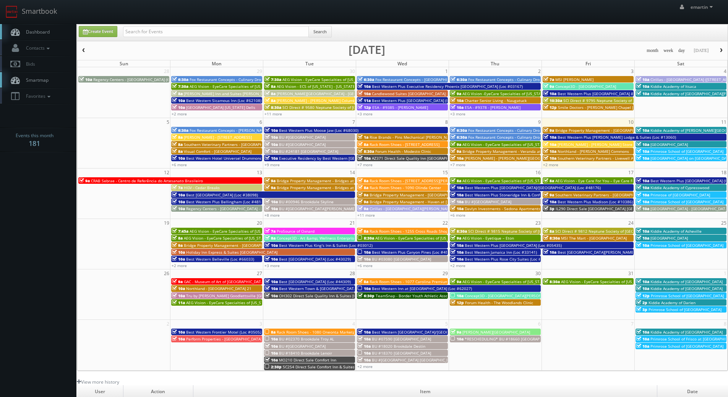
click at [138, 11] on div "emartin emartin Profile Logout" at bounding box center [364, 12] width 728 height 24
click at [142, 27] on input "text" at bounding box center [216, 31] width 186 height 11
type input "[GEOGRAPHIC_DATA]"
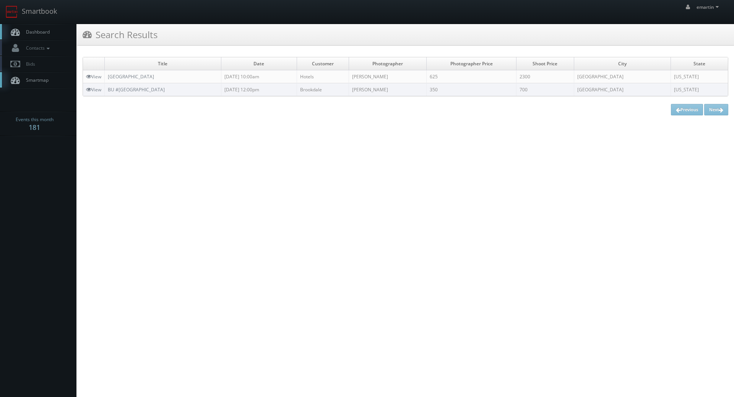
click at [38, 32] on span "Dashboard" at bounding box center [36, 32] width 28 height 6
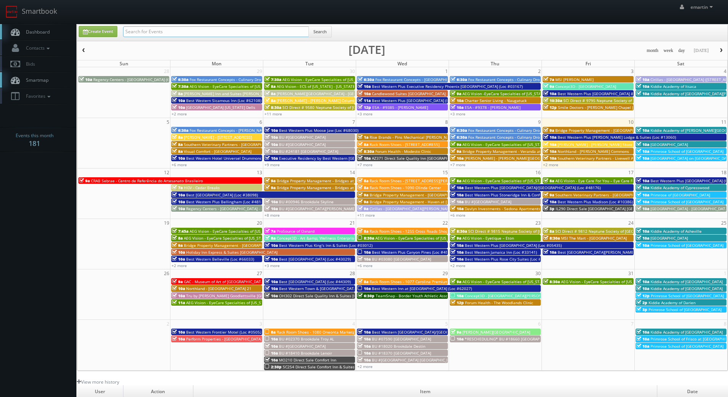
click at [153, 30] on input "text" at bounding box center [216, 31] width 186 height 11
type input "[GEOGRAPHIC_DATA]"
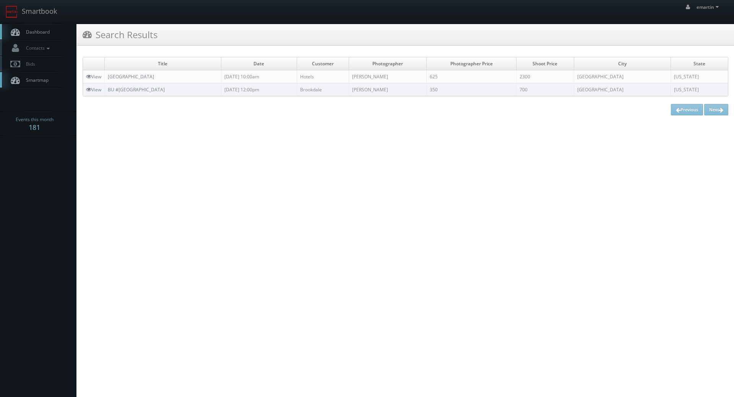
click at [48, 27] on link "Dashboard" at bounding box center [38, 32] width 76 height 16
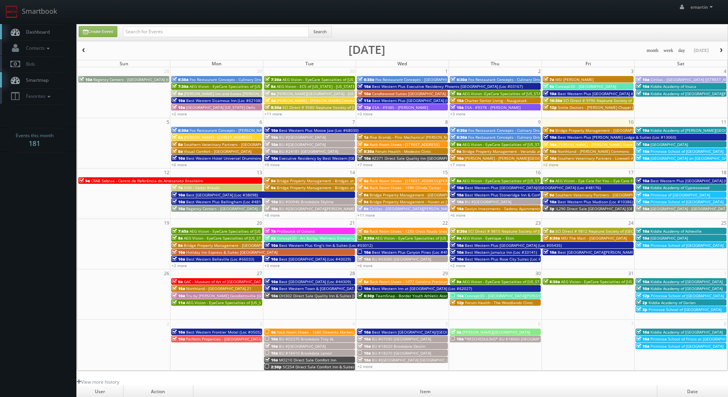
click at [52, 33] on link "Dashboard" at bounding box center [38, 32] width 76 height 16
drag, startPoint x: 31, startPoint y: 34, endPoint x: 35, endPoint y: 33, distance: 4.3
click at [31, 34] on span "Dashboard" at bounding box center [36, 32] width 28 height 6
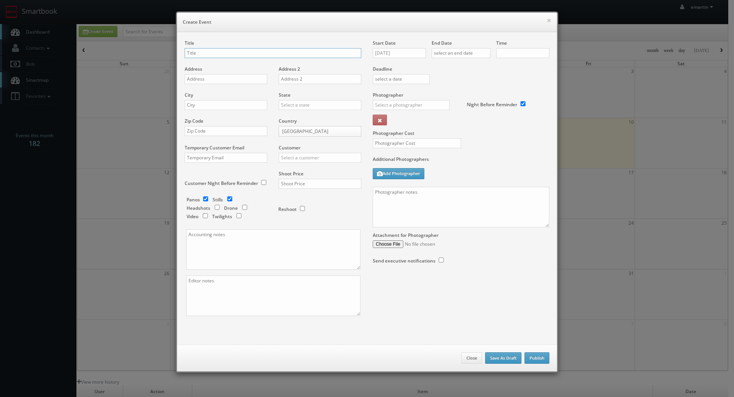
checkbox input "true"
type input "10:00am"
checkbox input "true"
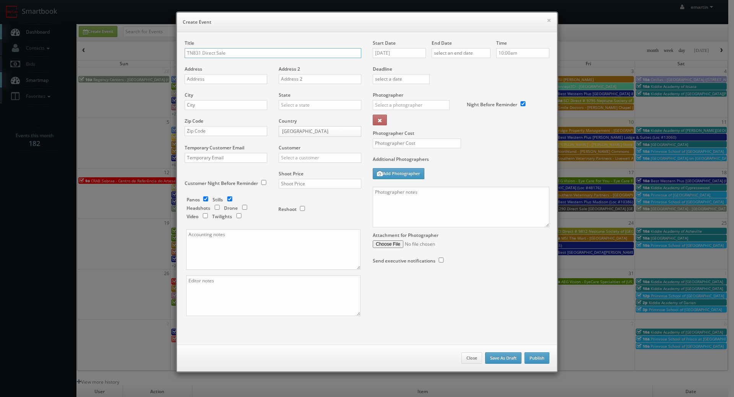
type input "TN831 Direct Sale"
click at [411, 58] on div "Start Date [DATE]" at bounding box center [402, 53] width 59 height 26
click at [411, 56] on input "10/10/2025" at bounding box center [399, 53] width 53 height 10
click at [415, 110] on td "15" at bounding box center [411, 111] width 12 height 11
type input "10/15/2025"
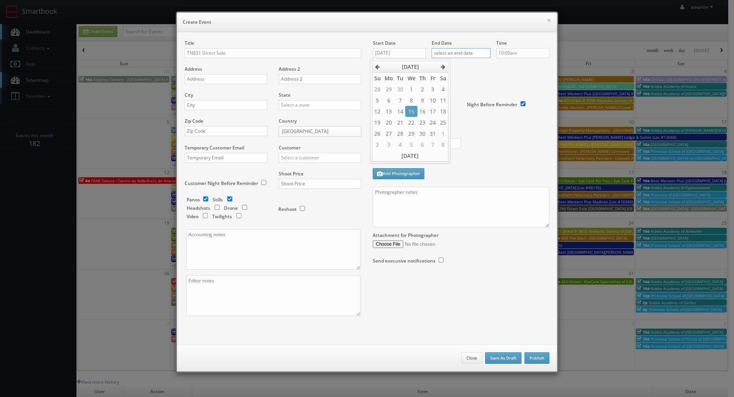
click at [472, 57] on input "text" at bounding box center [461, 53] width 59 height 10
click at [468, 109] on td "15" at bounding box center [470, 111] width 12 height 11
type input "10/15/2025"
click at [530, 72] on div "Deadline" at bounding box center [461, 66] width 188 height 52
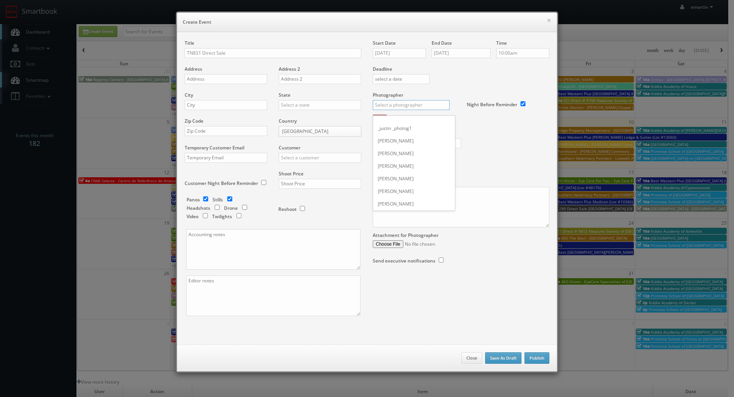
click at [422, 104] on input "text" at bounding box center [411, 105] width 77 height 10
click at [401, 119] on div "Karen Bable" at bounding box center [414, 122] width 82 height 13
type input "Karen Bable"
click at [258, 55] on input "TN831 Direct Sale" at bounding box center [273, 53] width 177 height 10
paste input "Comfort Inn"
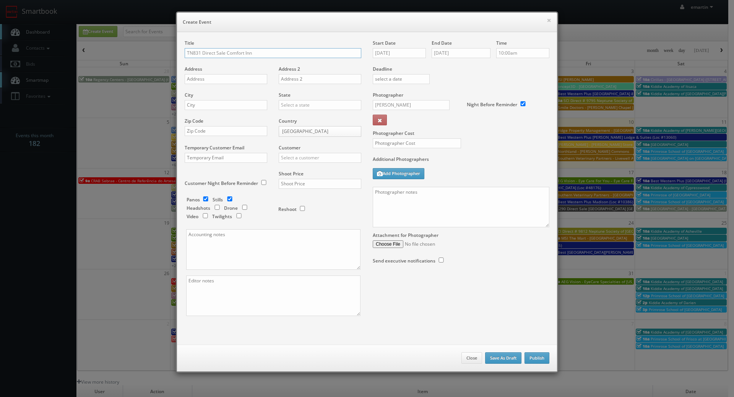
type input "TN831 Direct Sale Comfort Inn"
click at [212, 78] on input "text" at bounding box center [226, 79] width 83 height 10
paste input "2650 Rhea County Hwy"
type input "2650 Rhea County Hwy"
click at [224, 107] on input "text" at bounding box center [226, 105] width 83 height 10
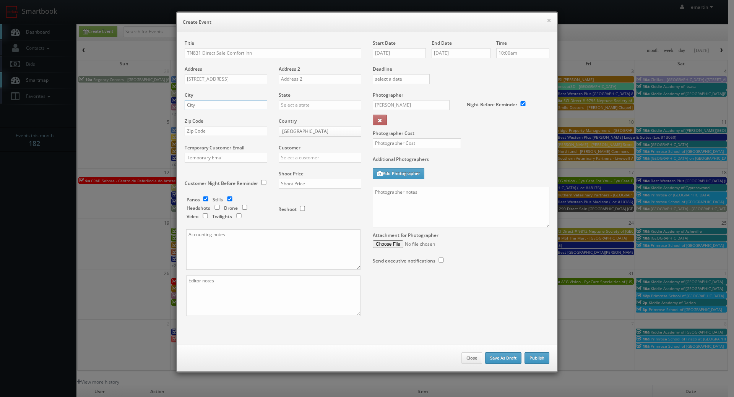
paste input "Dayton"
type input "Dayton"
click at [282, 107] on input "text" at bounding box center [320, 105] width 83 height 10
click at [287, 120] on div "[US_STATE]" at bounding box center [320, 117] width 82 height 13
type input "[US_STATE]"
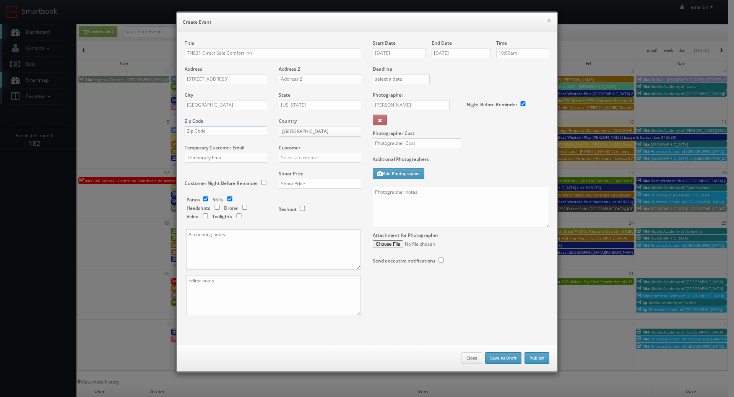
click at [218, 130] on input "text" at bounding box center [226, 131] width 83 height 10
paste input "37321"
type input "37321"
click at [295, 154] on input "text" at bounding box center [320, 158] width 83 height 10
click at [289, 171] on div "Choice Hotels" at bounding box center [320, 170] width 82 height 13
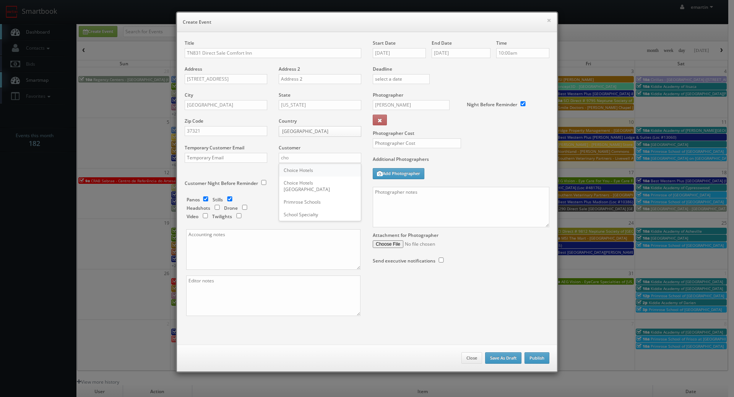
type input "Choice Hotels"
drag, startPoint x: 320, startPoint y: 188, endPoint x: 318, endPoint y: 184, distance: 4.3
click at [320, 188] on input "text" at bounding box center [320, 184] width 83 height 10
type input "1,350"
click at [308, 199] on div "Reshoot" at bounding box center [316, 205] width 76 height 18
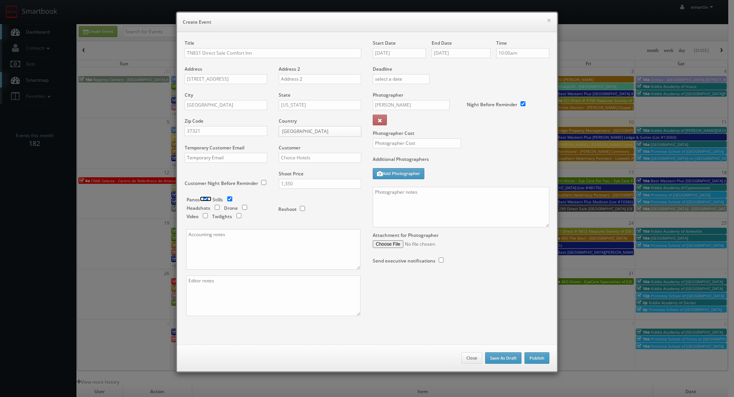
click at [206, 197] on input "checkbox" at bounding box center [205, 198] width 11 height 5
checkbox input "false"
click at [245, 299] on textarea at bounding box center [273, 296] width 174 height 41
type textarea "digital twilights"
click at [396, 107] on input "[PERSON_NAME]" at bounding box center [411, 105] width 77 height 10
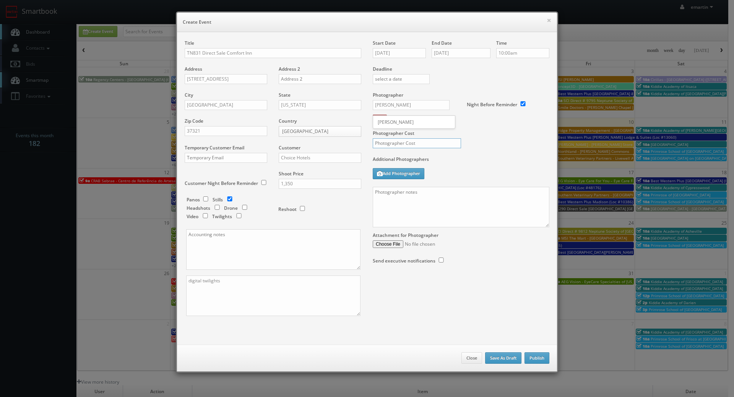
drag, startPoint x: 414, startPoint y: 144, endPoint x: 416, endPoint y: 140, distance: 3.9
click at [414, 143] on input "text" at bounding box center [417, 143] width 88 height 10
type input "450"
click at [503, 155] on div "Photographer Cost 450" at bounding box center [461, 124] width 188 height 64
click at [432, 195] on textarea at bounding box center [461, 207] width 177 height 41
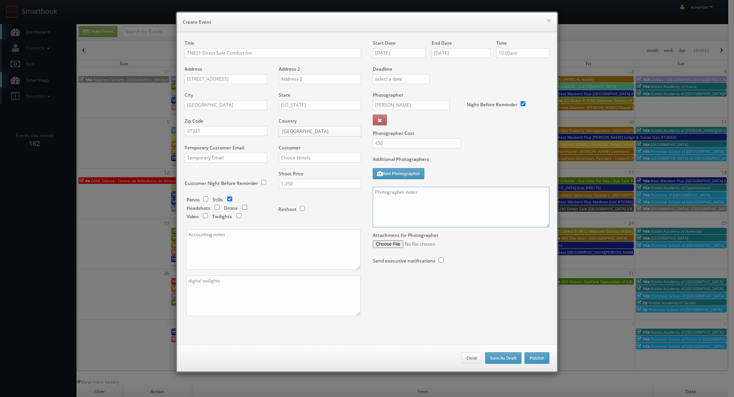
paste textarea "Onsite contact is _____. Stills only. Full shoot including _ room types/exterio…"
click at [415, 213] on textarea "Onsite contact is _____. Stills only. Full shoot including _ room types/exterio…" at bounding box center [461, 207] width 177 height 41
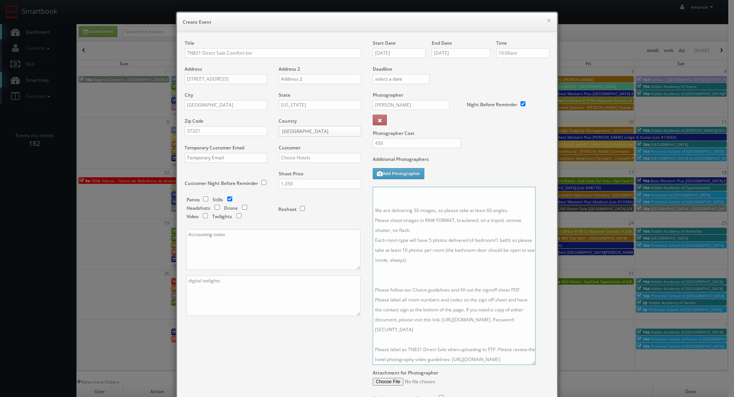
drag, startPoint x: 542, startPoint y: 225, endPoint x: 539, endPoint y: 373, distance: 148.7
click at [536, 365] on textarea "Onsite contact is _____. Stills only. Full shoot including _ room types/exterio…" at bounding box center [454, 276] width 163 height 178
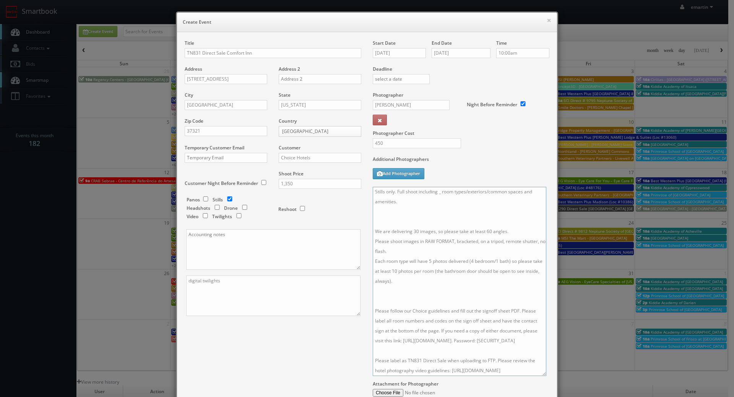
click at [432, 280] on textarea "Onsite contact is _____. Stills only. Full shoot including _ room types/exterio…" at bounding box center [460, 281] width 174 height 189
click at [391, 231] on textarea "Onsite contact is _____. Stills only. Full shoot including _ room types/exterio…" at bounding box center [460, 281] width 174 height 189
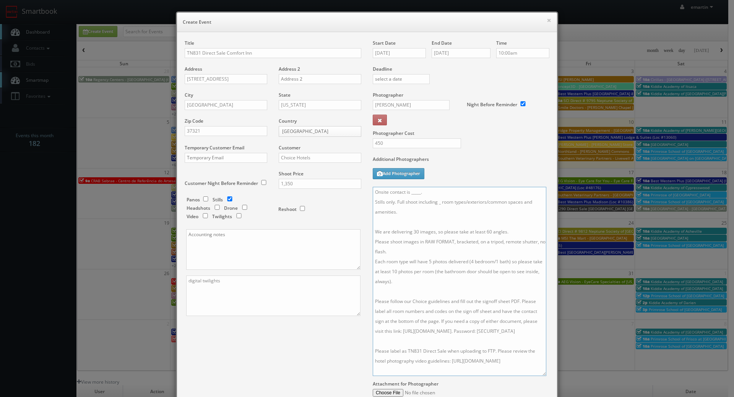
click at [440, 203] on textarea "Onsite contact is _____. Stills only. Full shoot including _ room types/exterio…" at bounding box center [460, 281] width 174 height 189
click at [384, 53] on input "10/15/2025" at bounding box center [399, 53] width 53 height 10
click at [476, 170] on div "Additional Photographers Add Photographer" at bounding box center [461, 171] width 177 height 31
click at [442, 197] on textarea "Onsite contact is _____. Stills only. Full shoot including 5 room types/exterio…" at bounding box center [460, 281] width 174 height 189
drag, startPoint x: 434, startPoint y: 192, endPoint x: 411, endPoint y: 191, distance: 23.3
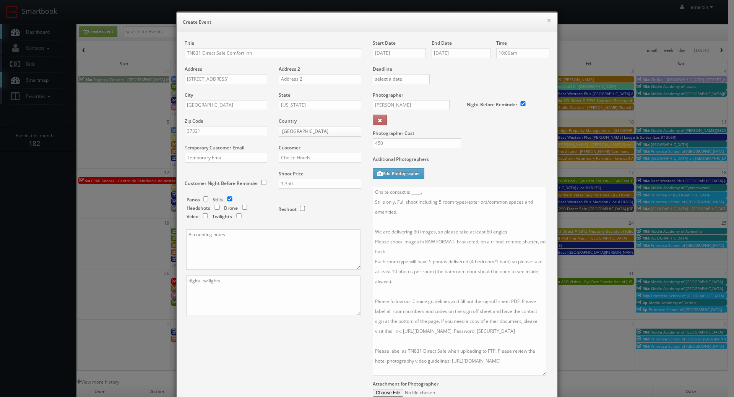
click at [411, 191] on textarea "Onsite contact is _____. Stills only. Full shoot including 5 room types/exterio…" at bounding box center [460, 281] width 174 height 189
type textarea "Onsite contact is Jennifer VanMeter. Stills only. Full shoot including 5 room t…"
click at [283, 370] on div "Title TN831 Direct Sale Comfort Inn Address 2650 Rhea County Hwy Address 2 City…" at bounding box center [367, 234] width 376 height 388
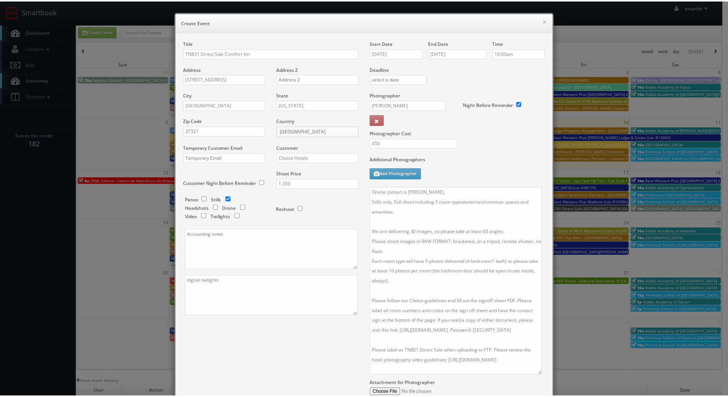
scroll to position [85, 0]
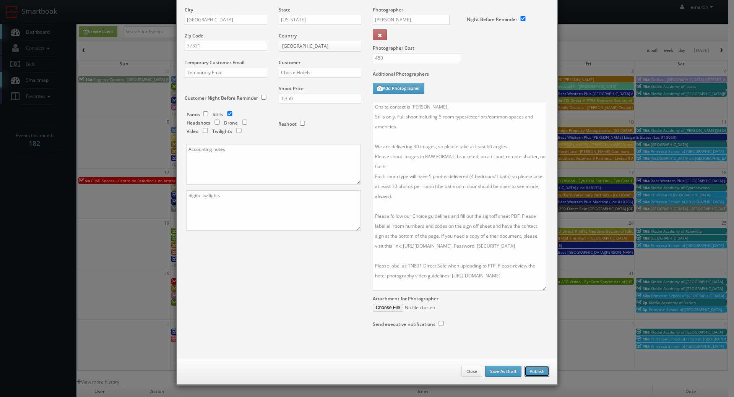
click at [532, 372] on button "Publish" at bounding box center [536, 371] width 25 height 11
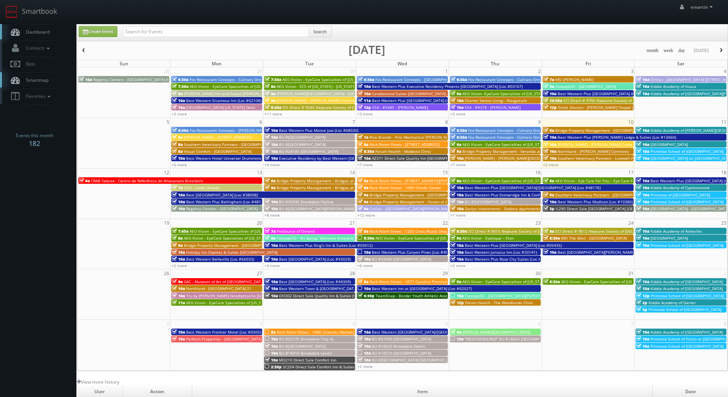
click at [43, 31] on span "Dashboard" at bounding box center [36, 32] width 28 height 6
click at [36, 29] on link "Dashboard" at bounding box center [38, 32] width 76 height 16
click at [195, 195] on span "Best [GEOGRAPHIC_DATA] (Loc #38098)" at bounding box center [222, 194] width 72 height 5
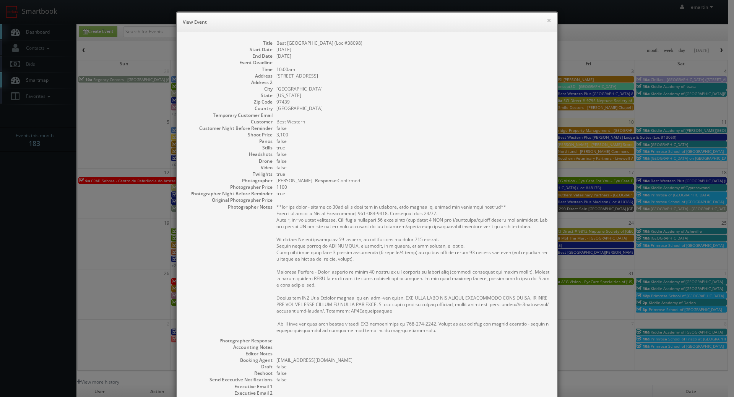
click at [549, 18] on div "× View Event" at bounding box center [367, 22] width 380 height 19
click at [547, 22] on button "×" at bounding box center [549, 20] width 5 height 5
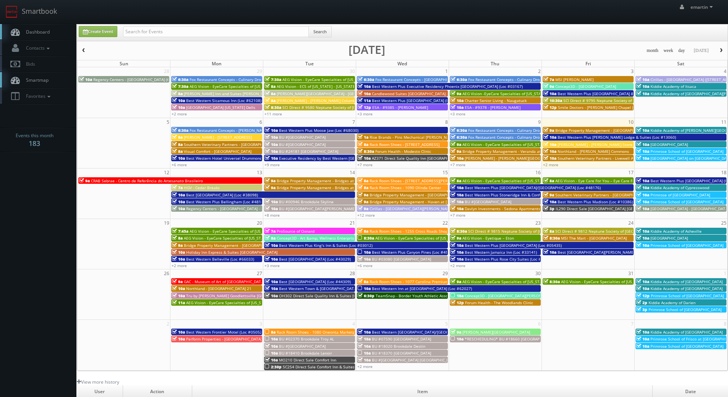
click at [201, 202] on span "Best Western Plus Bellingham (Loc #48188)" at bounding box center [226, 201] width 81 height 5
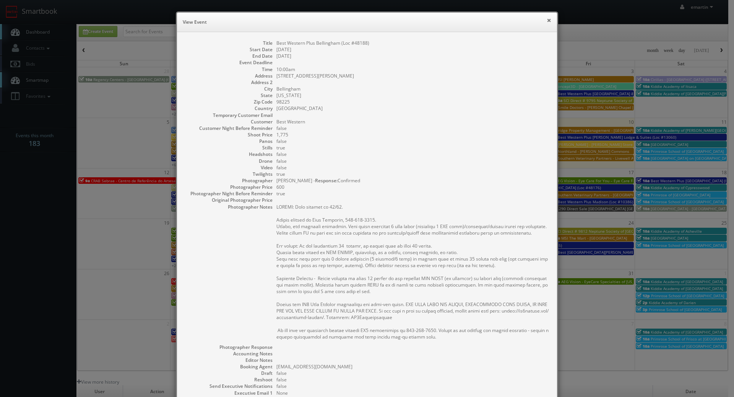
click at [547, 19] on button "×" at bounding box center [549, 20] width 5 height 5
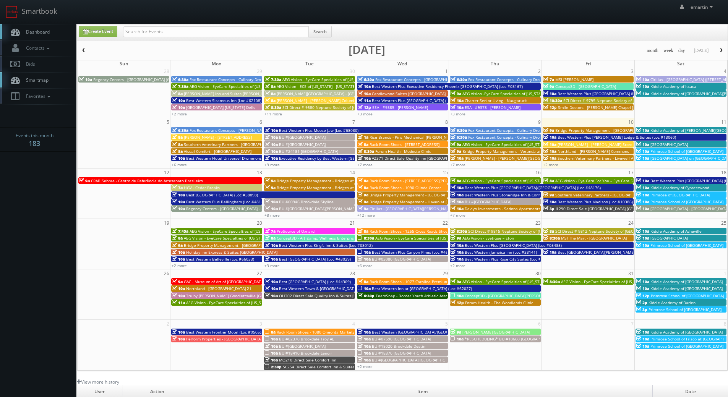
click at [112, 180] on span "CRAB Sebrae - Centro de Referência do Artesanato Brasileiro" at bounding box center [147, 180] width 112 height 5
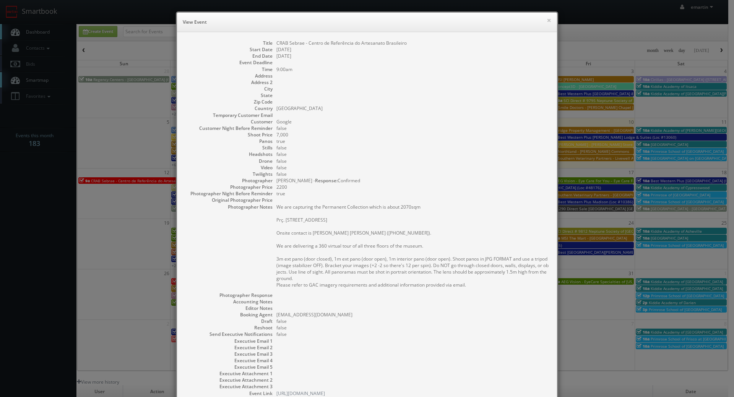
click at [425, 213] on pre "We are capturing the Permanent Collection which is about 2070sqm Prç. [STREET_A…" at bounding box center [412, 246] width 273 height 84
click at [412, 42] on dd "CRAB Sebrae - Centro de Referência do Artesanato Brasileiro" at bounding box center [412, 43] width 273 height 6
drag, startPoint x: 388, startPoint y: 43, endPoint x: 272, endPoint y: 43, distance: 116.2
click at [272, 43] on dl "Title CRAB Sebrae - Centro de Referência do Artesanato Brasileiro Start Date [D…" at bounding box center [367, 218] width 365 height 357
copy dd "CRAB Sebrae - Centro de Referência do Artesanato Brasileiro"
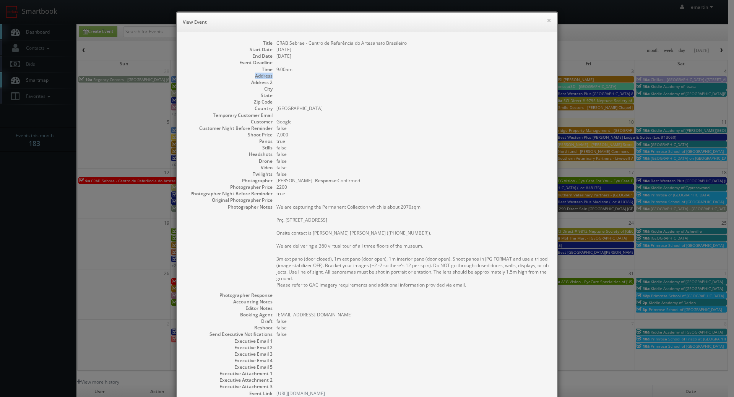
click at [385, 72] on dl "Title CRAB Sebrae - Centro de Referência do Artesanato Brasileiro Start Date [D…" at bounding box center [367, 218] width 365 height 357
click at [547, 22] on button "×" at bounding box center [549, 20] width 5 height 5
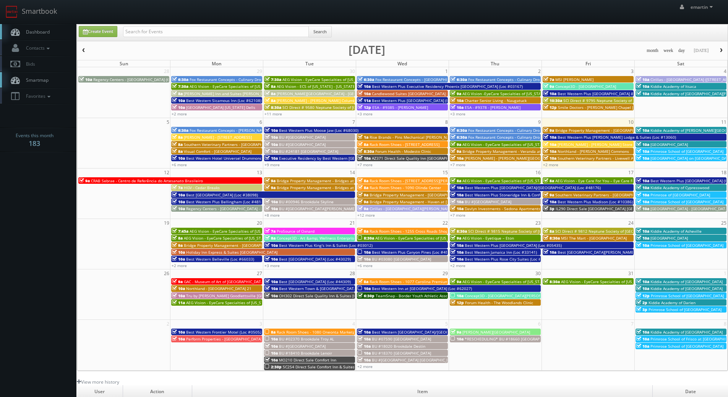
click at [32, 39] on link "Dashboard" at bounding box center [38, 32] width 76 height 16
drag, startPoint x: 238, startPoint y: 7, endPoint x: 221, endPoint y: 23, distance: 22.7
click at [237, 8] on div "emartin emartin Profile Logout" at bounding box center [364, 12] width 728 height 24
click at [214, 29] on input "text" at bounding box center [216, 31] width 186 height 11
type input "dan iott"
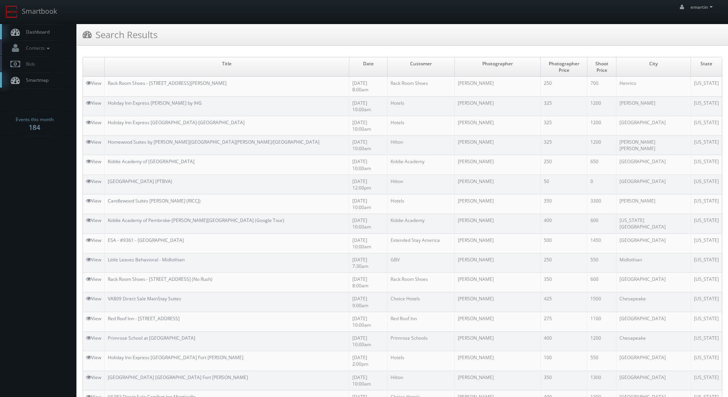
click at [53, 29] on link "Dashboard" at bounding box center [38, 32] width 76 height 16
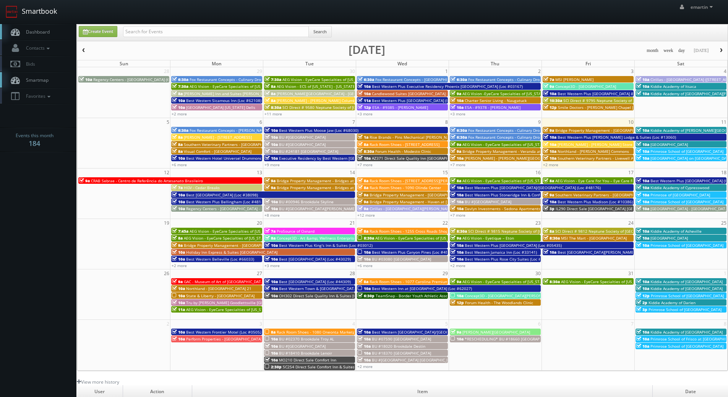
drag, startPoint x: 47, startPoint y: 28, endPoint x: 54, endPoint y: 21, distance: 9.7
click at [47, 28] on link "Dashboard" at bounding box center [38, 32] width 76 height 16
click at [143, 18] on div "emartin emartin Profile Logout" at bounding box center [364, 12] width 728 height 24
click at [150, 28] on input "text" at bounding box center [216, 31] width 186 height 11
type input "jesus mclean"
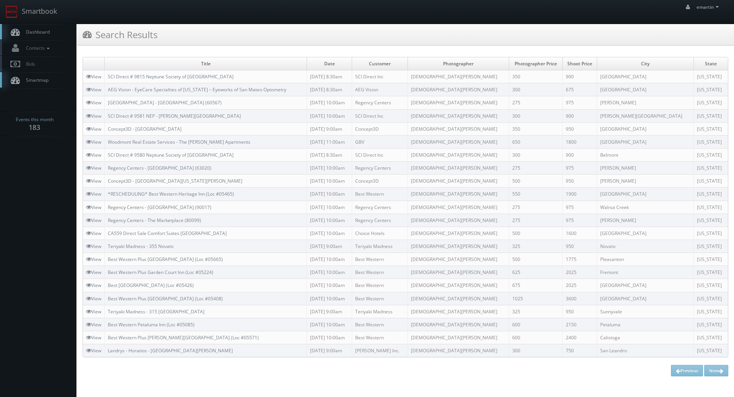
click at [237, 25] on div "Search Results" at bounding box center [405, 34] width 657 height 21
click at [49, 39] on link "Dashboard" at bounding box center [38, 32] width 76 height 16
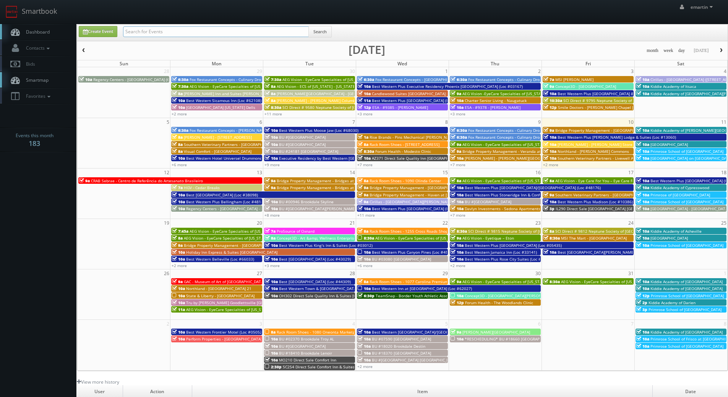
click at [142, 32] on input "text" at bounding box center [216, 31] width 186 height 11
type input "enaldy [PERSON_NAME]"
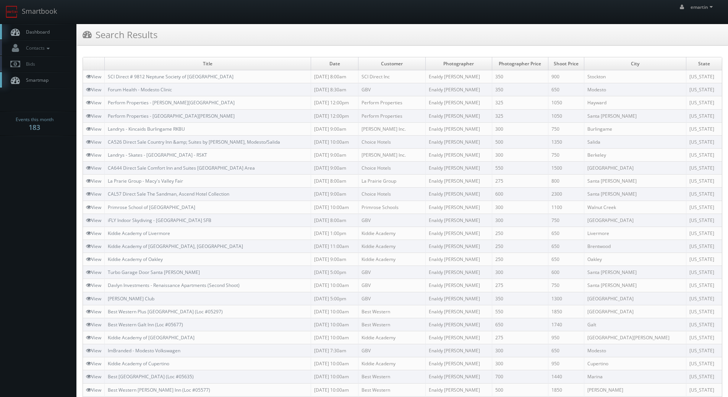
click at [42, 27] on link "Dashboard" at bounding box center [38, 32] width 76 height 16
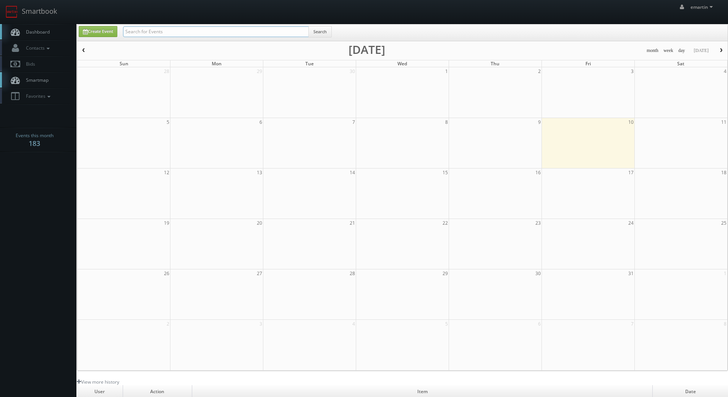
click at [220, 28] on input "text" at bounding box center [216, 31] width 186 height 11
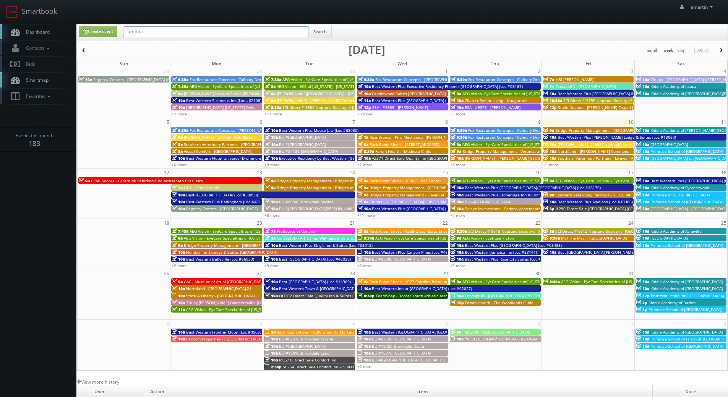
type input "cambria"
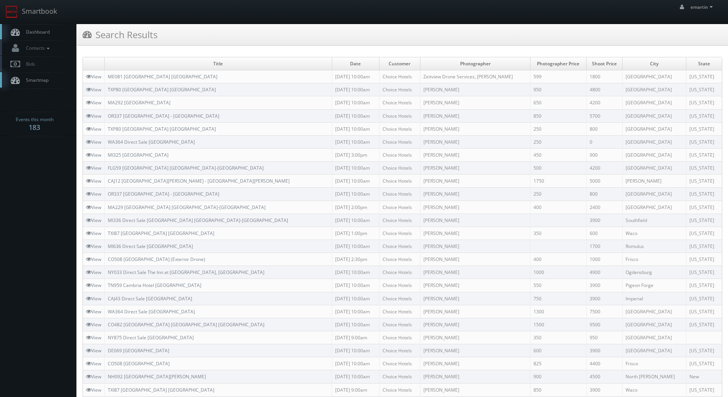
click at [60, 31] on link "Dashboard" at bounding box center [38, 32] width 76 height 16
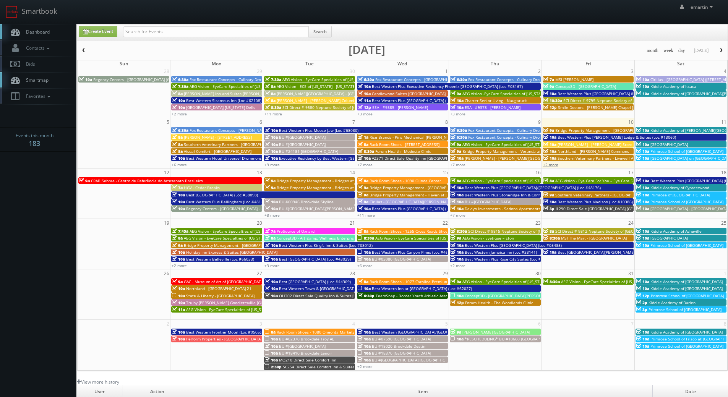
click at [554, 162] on link "+2 more" at bounding box center [550, 164] width 15 height 5
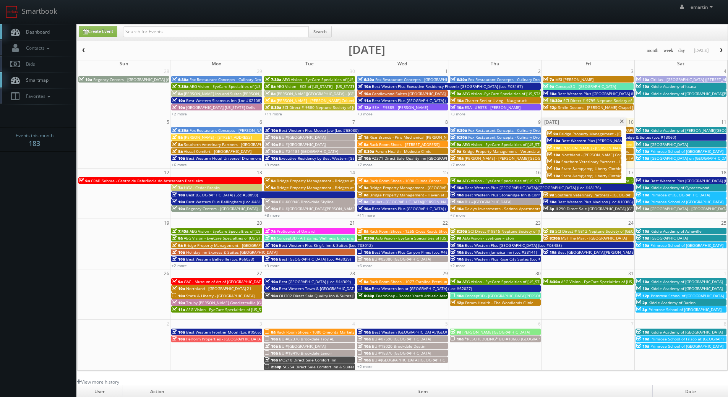
click at [576, 139] on span "Best Western Plus [PERSON_NAME] Lodge & Suites (Loc #13060)" at bounding box center [621, 140] width 119 height 5
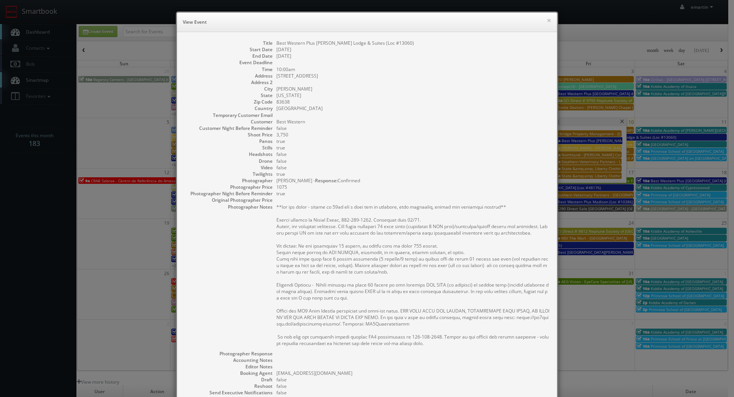
click at [346, 51] on dd "[DATE]" at bounding box center [412, 49] width 273 height 6
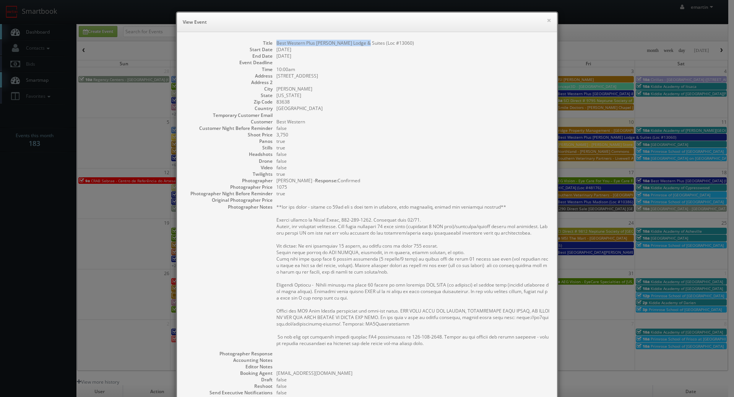
drag, startPoint x: 360, startPoint y: 43, endPoint x: 266, endPoint y: 37, distance: 94.6
click at [266, 37] on div "Title Best Western Plus McCall Lodge & Suites (Loc #13060) Start Date 10/10/202…" at bounding box center [367, 251] width 380 height 438
click at [373, 142] on dl "Title Best Western Plus McCall Lodge & Suites (Loc #13060) Start Date 10/10/202…" at bounding box center [367, 248] width 365 height 416
click at [549, 19] on div "× View Event" at bounding box center [367, 22] width 380 height 19
click at [547, 20] on button "×" at bounding box center [549, 20] width 5 height 5
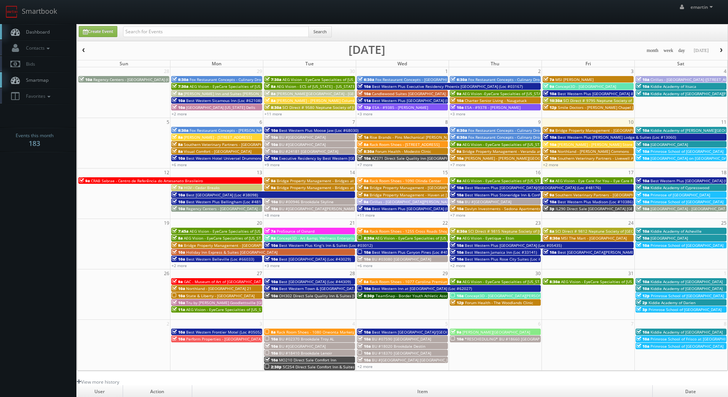
click at [54, 36] on link "Dashboard" at bounding box center [38, 32] width 76 height 16
click at [556, 138] on span "10a" at bounding box center [550, 137] width 13 height 5
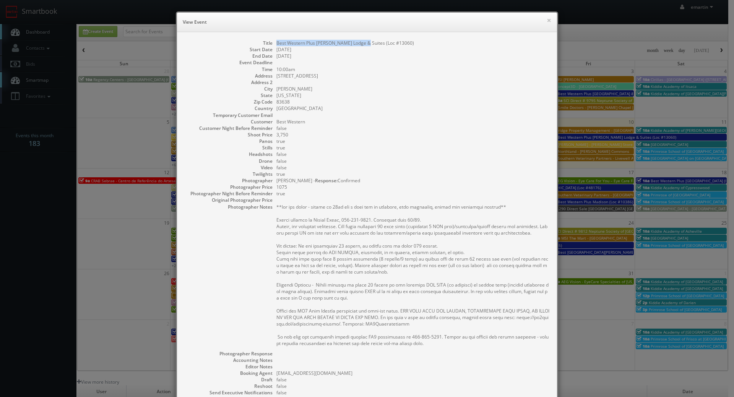
drag, startPoint x: 360, startPoint y: 43, endPoint x: 275, endPoint y: 42, distance: 85.6
click at [276, 42] on dd "Best Western Plus [PERSON_NAME] Lodge & Suites (Loc #13060)" at bounding box center [412, 43] width 273 height 6
copy dd "Best Western Plus [PERSON_NAME] Lodge & Suites"
